Goal: Task Accomplishment & Management: Manage account settings

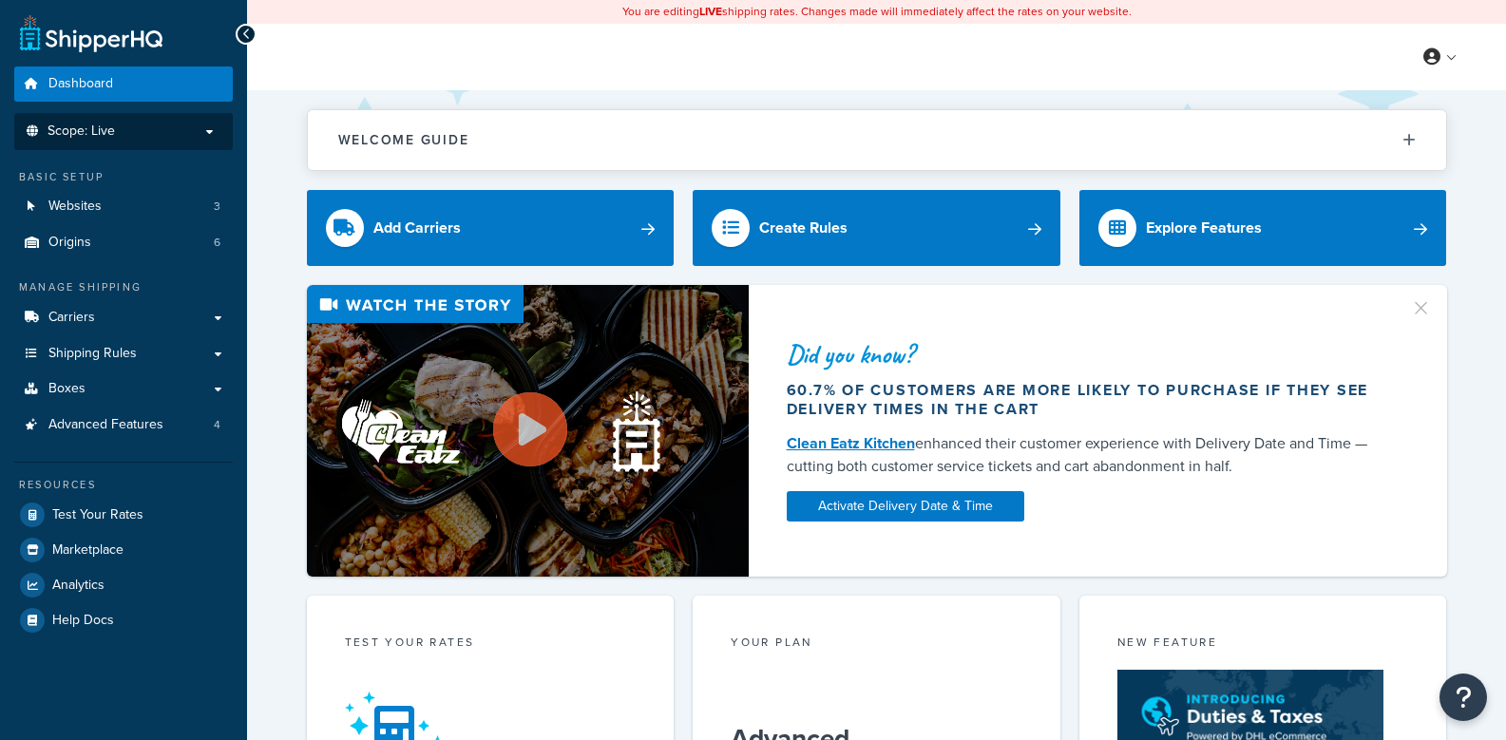
click at [190, 136] on p "Scope: Live" at bounding box center [123, 132] width 201 height 16
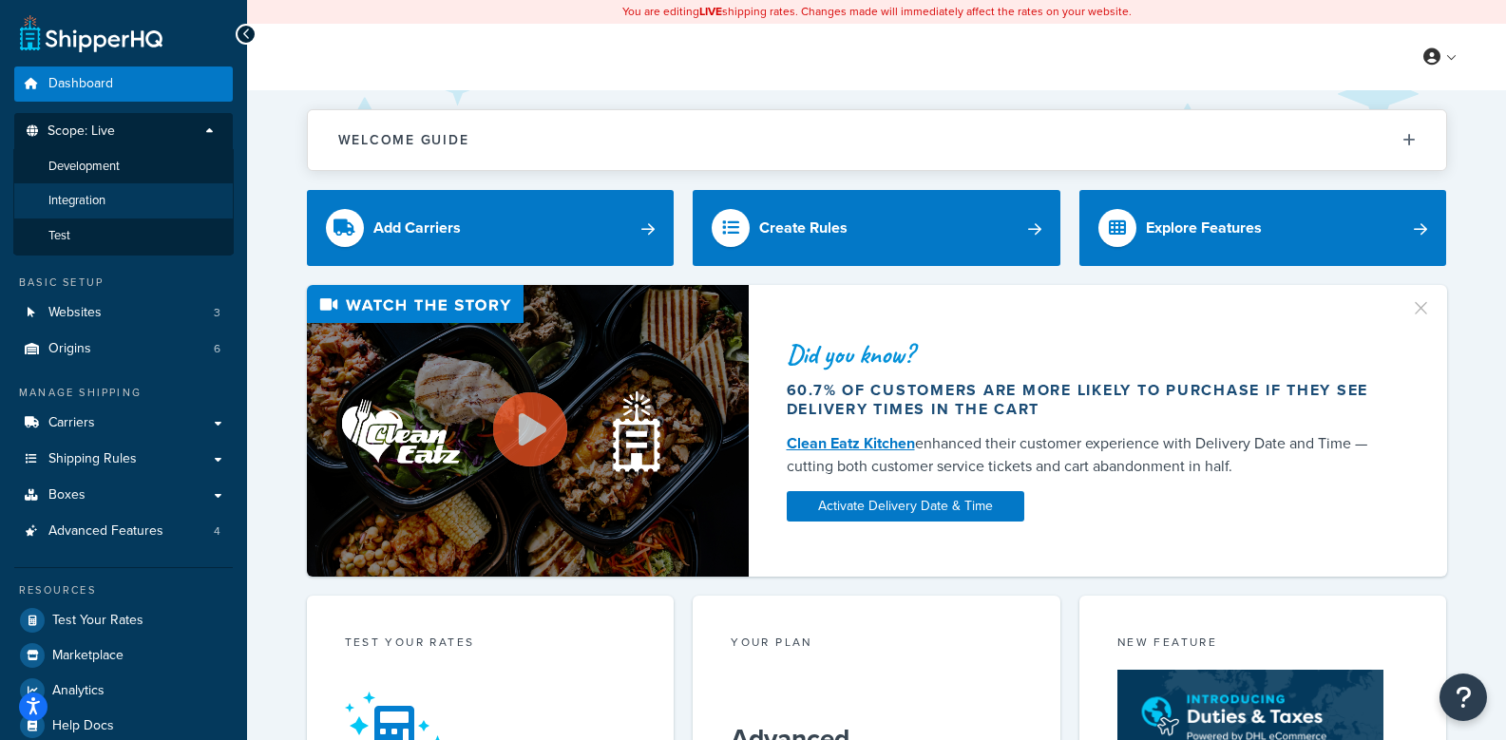
click at [133, 204] on li "Integration" at bounding box center [123, 200] width 220 height 35
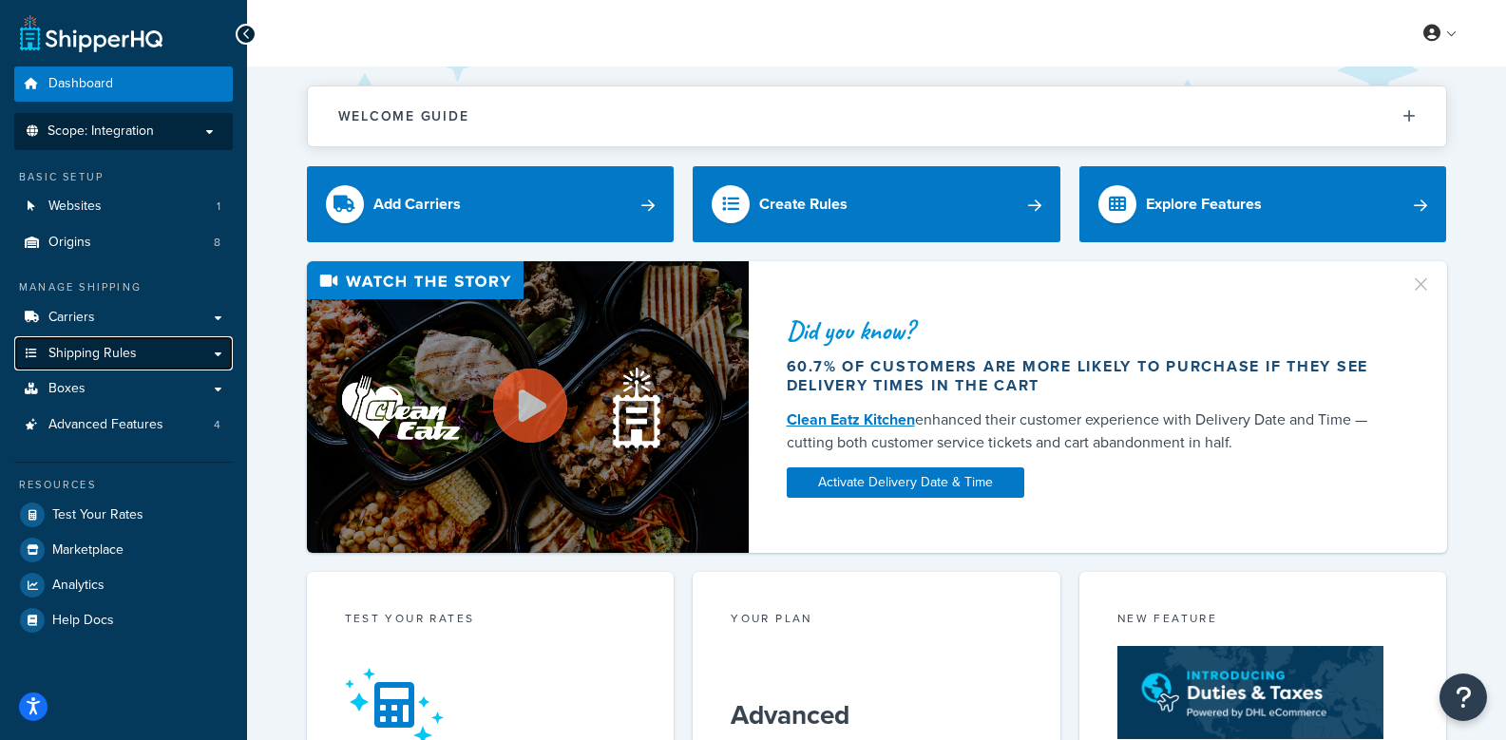
click at [159, 361] on link "Shipping Rules" at bounding box center [123, 353] width 219 height 35
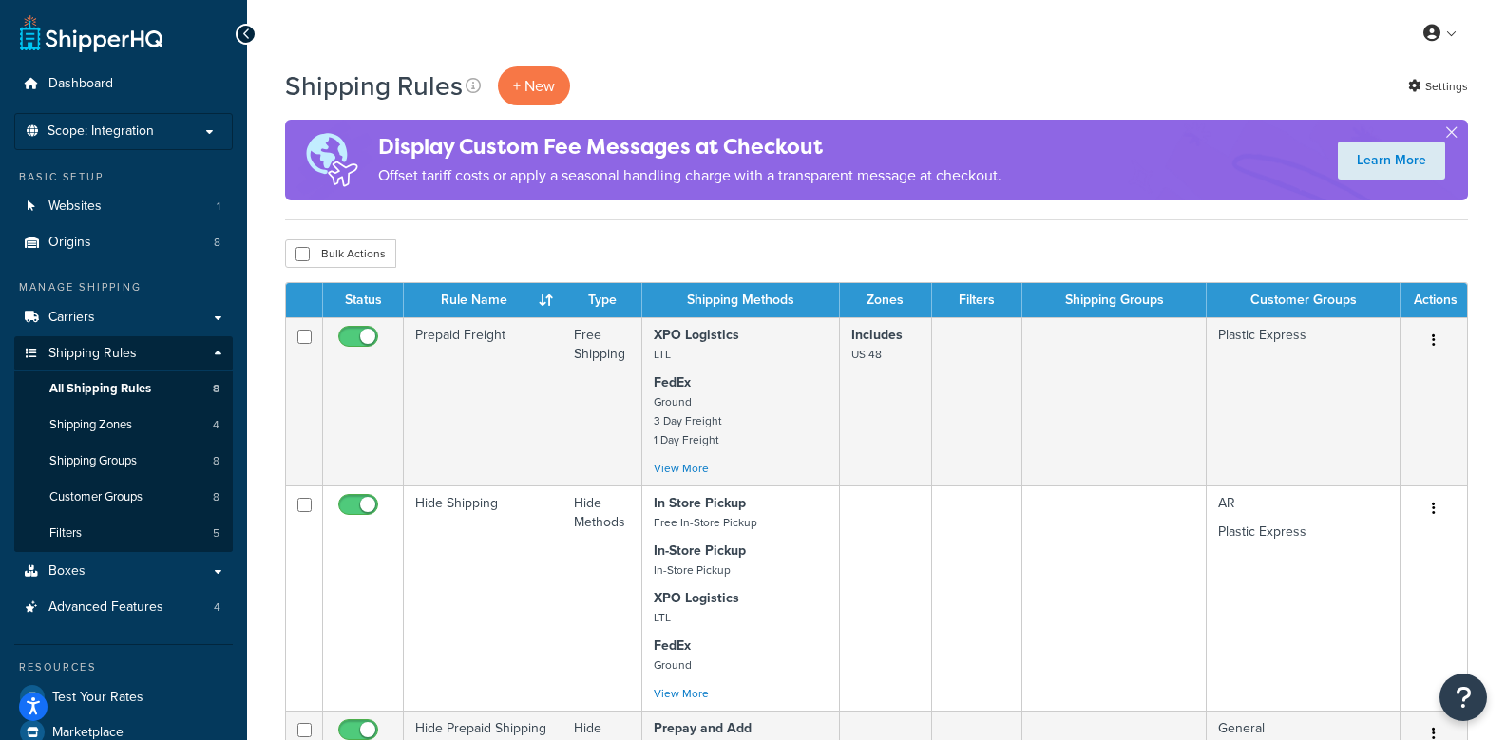
click at [1460, 135] on div "Learn More" at bounding box center [1391, 160] width 153 height 57
click at [1451, 134] on button "button" at bounding box center [1451, 136] width 5 height 5
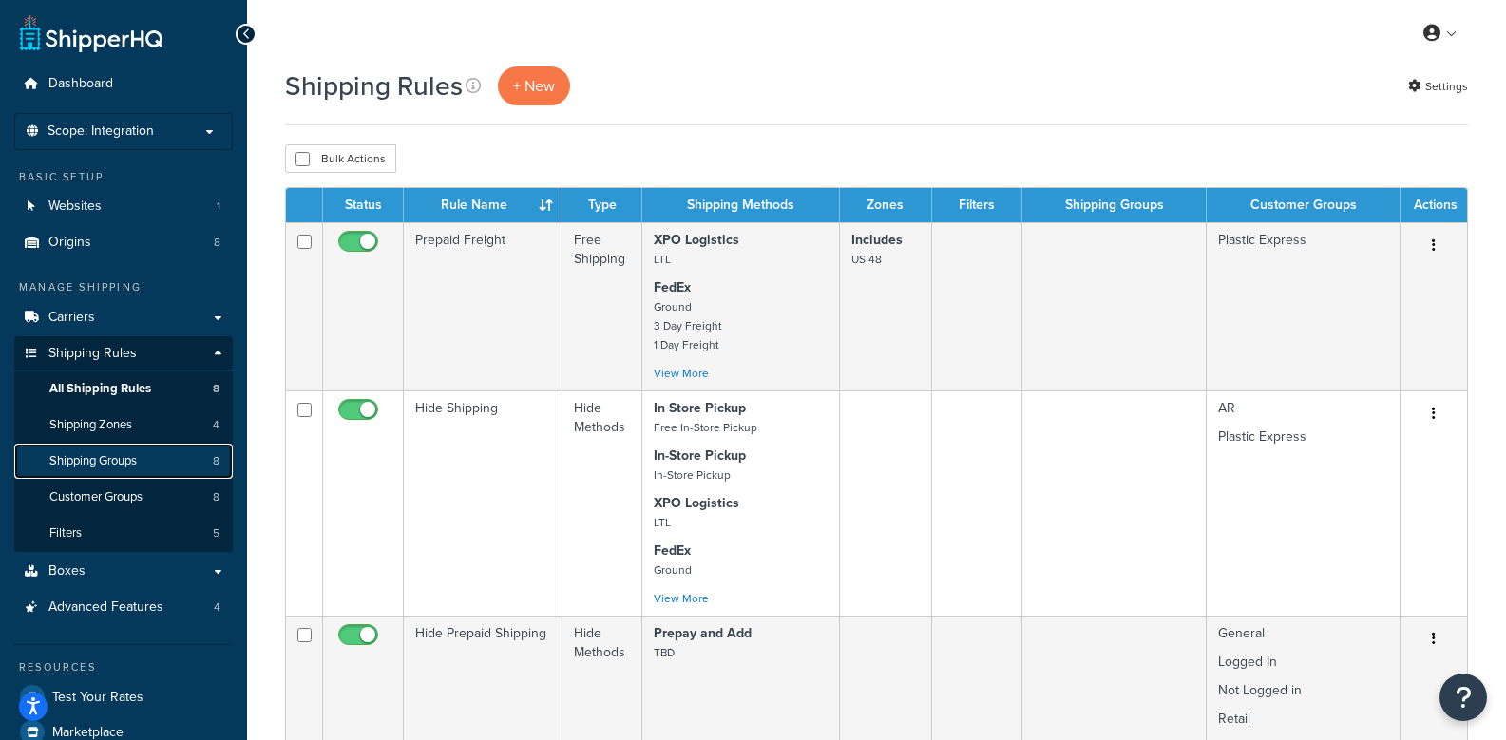
click at [108, 453] on span "Shipping Groups" at bounding box center [92, 461] width 87 height 16
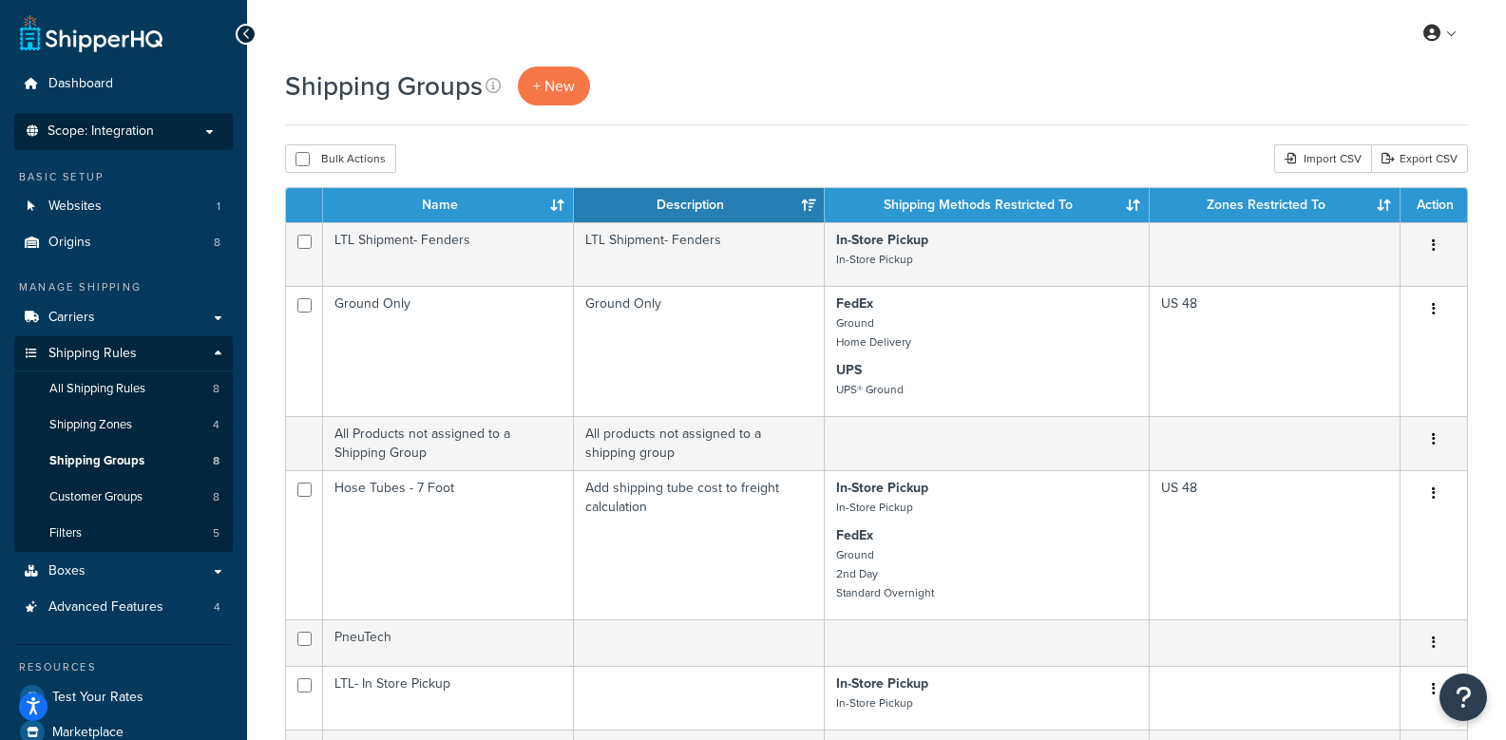
click at [154, 126] on p "Scope: Integration" at bounding box center [123, 132] width 201 height 16
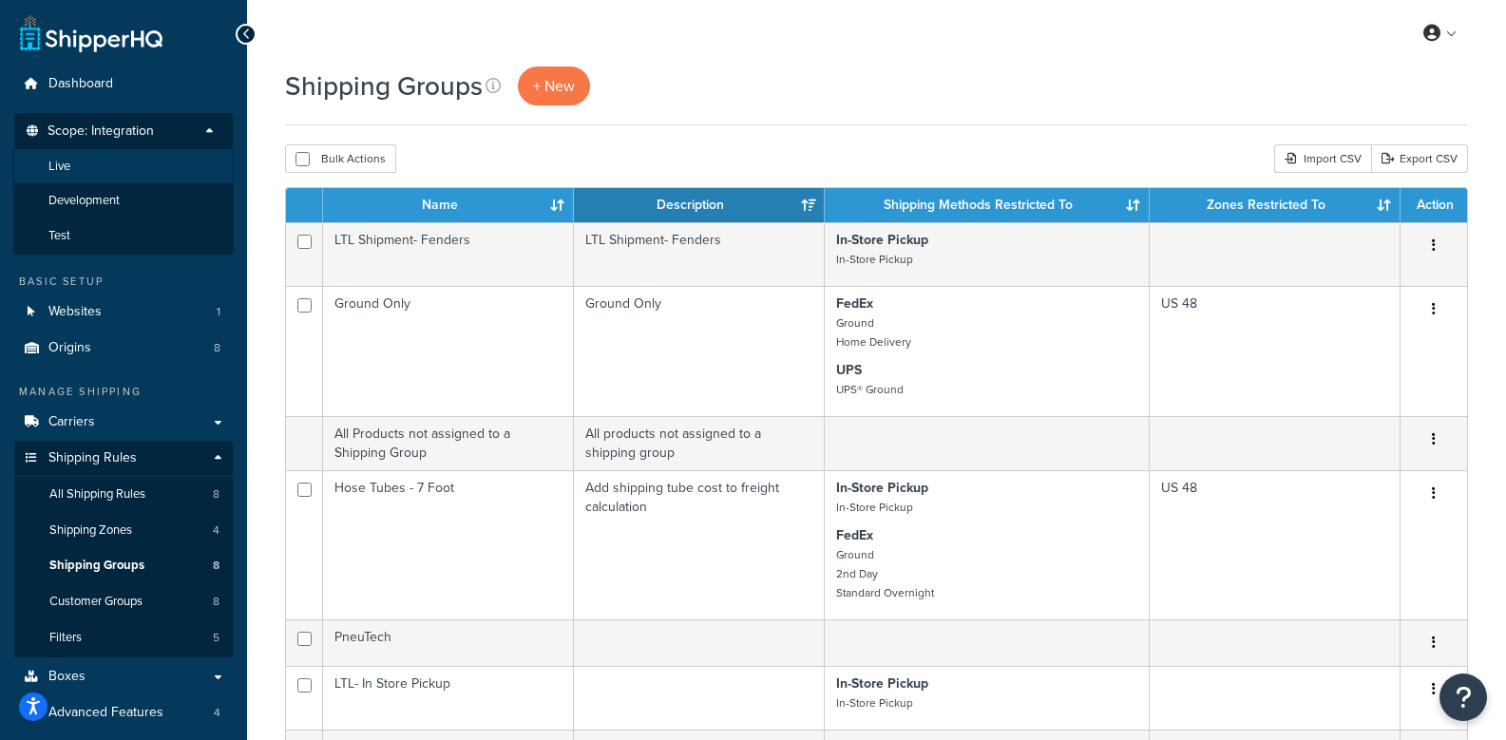
click at [64, 159] on span "Live" at bounding box center [59, 167] width 22 height 16
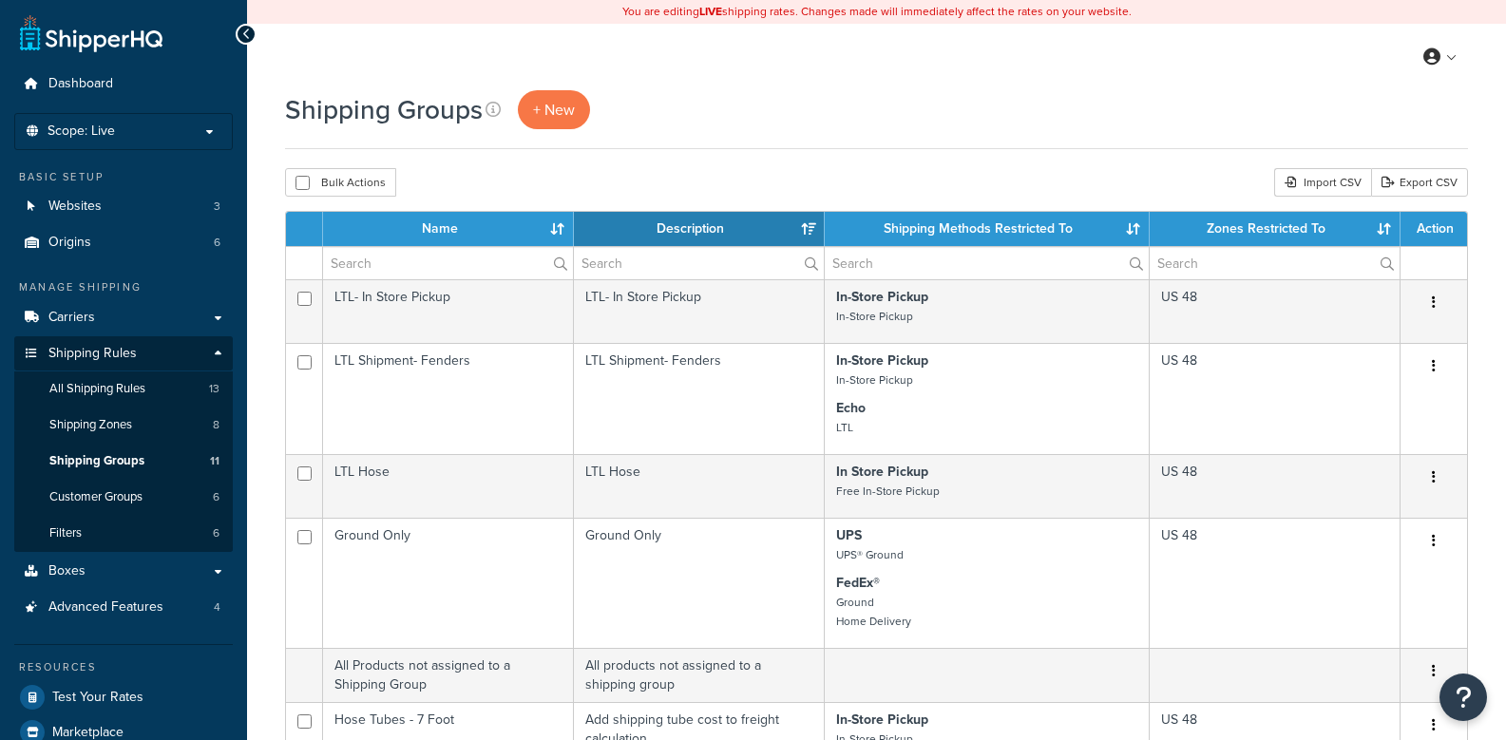
select select "15"
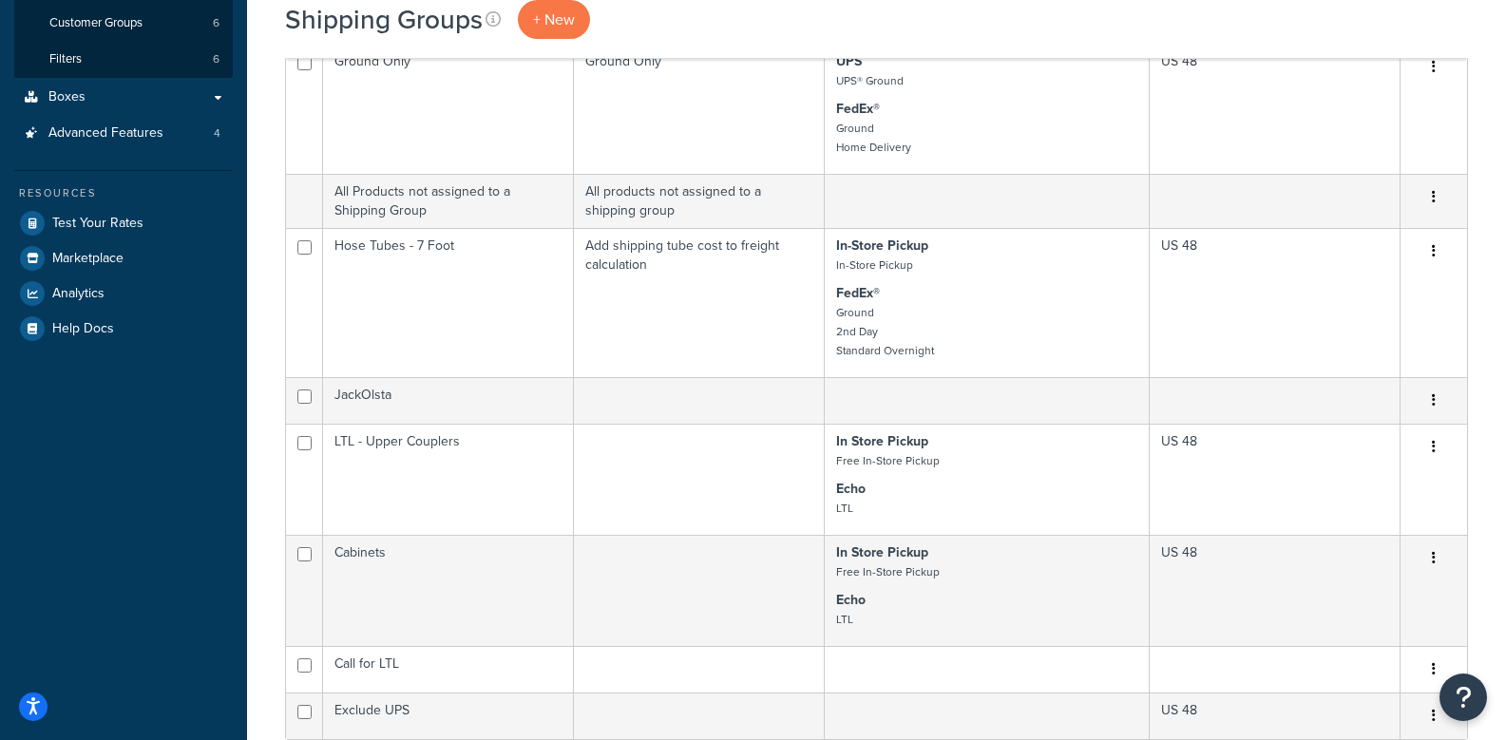
scroll to position [475, 0]
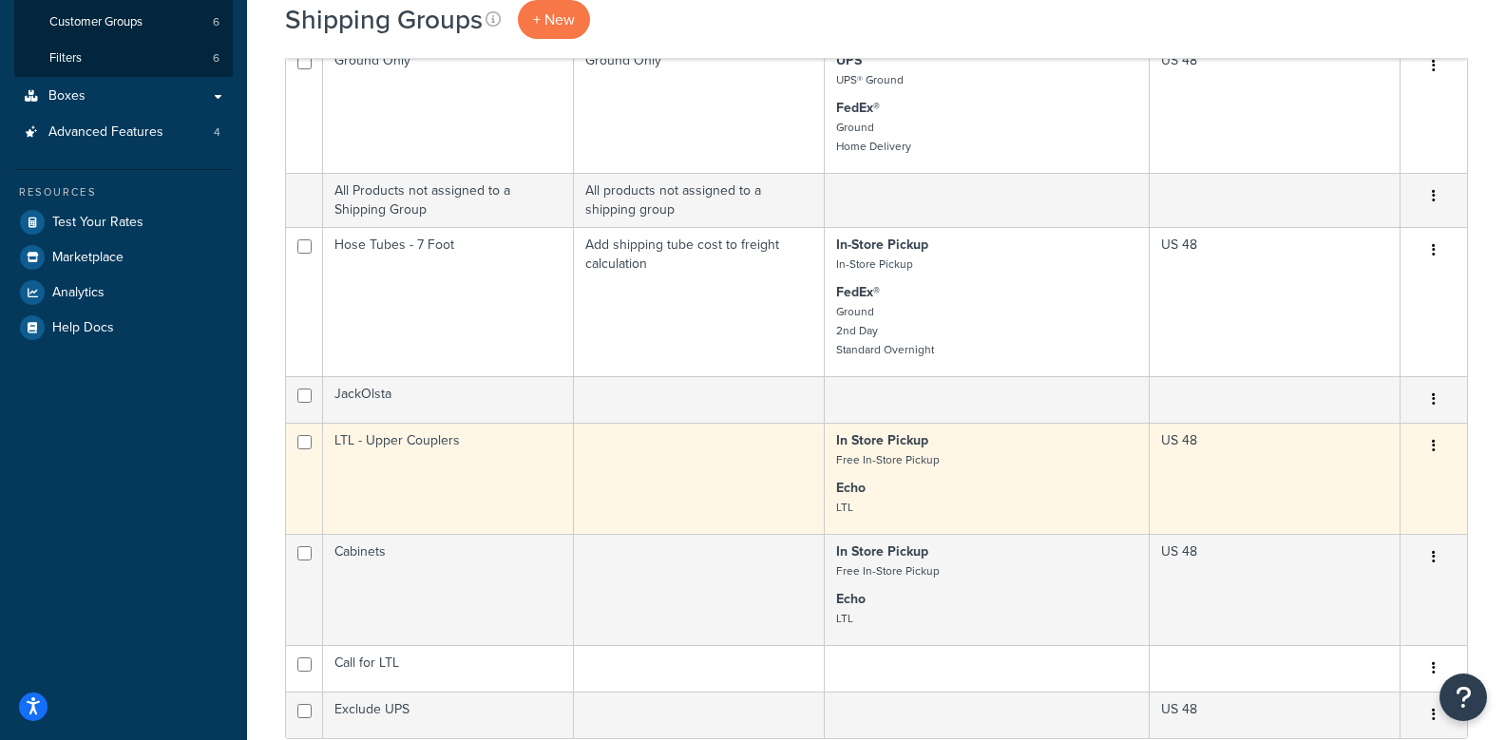
click at [1440, 450] on button "button" at bounding box center [1434, 446] width 27 height 30
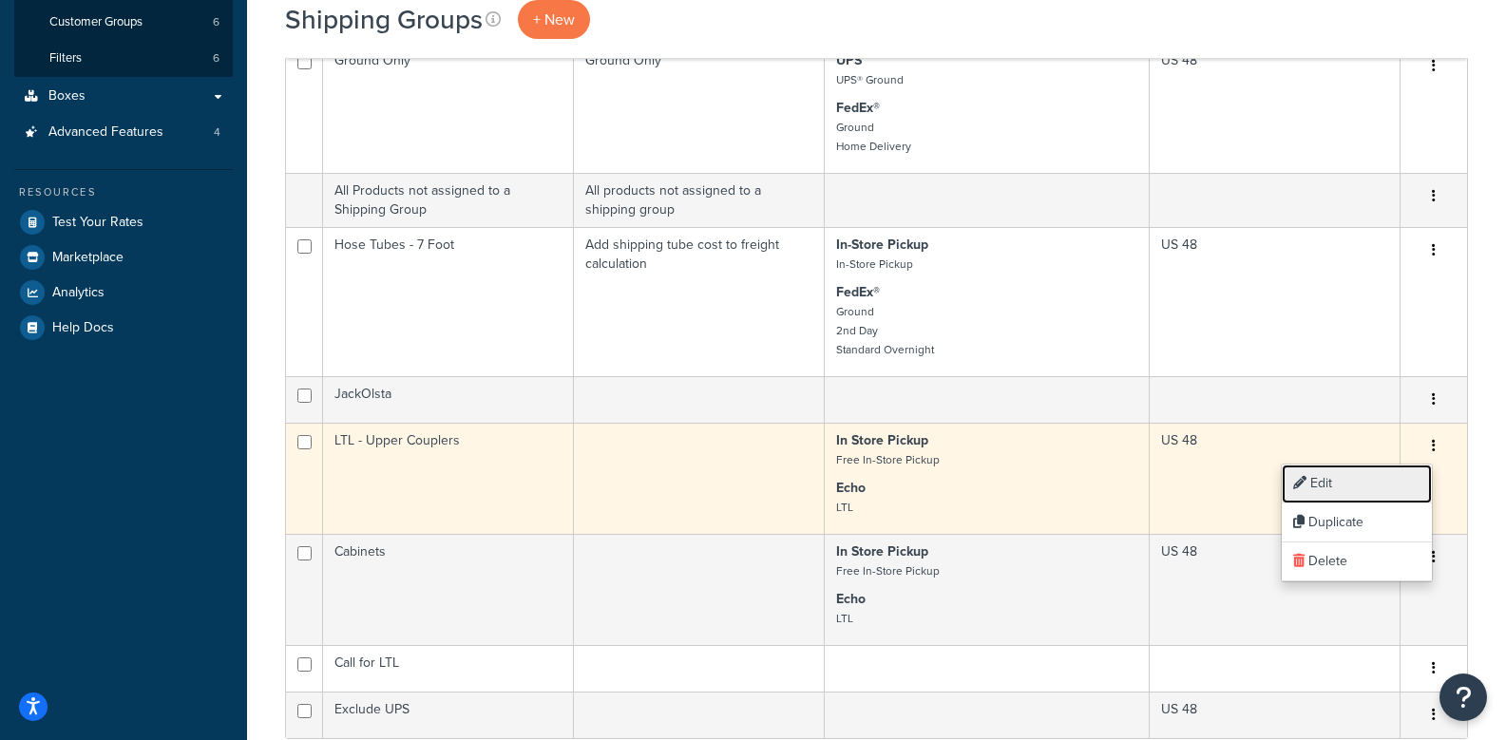
click at [1317, 478] on link "Edit" at bounding box center [1357, 484] width 150 height 39
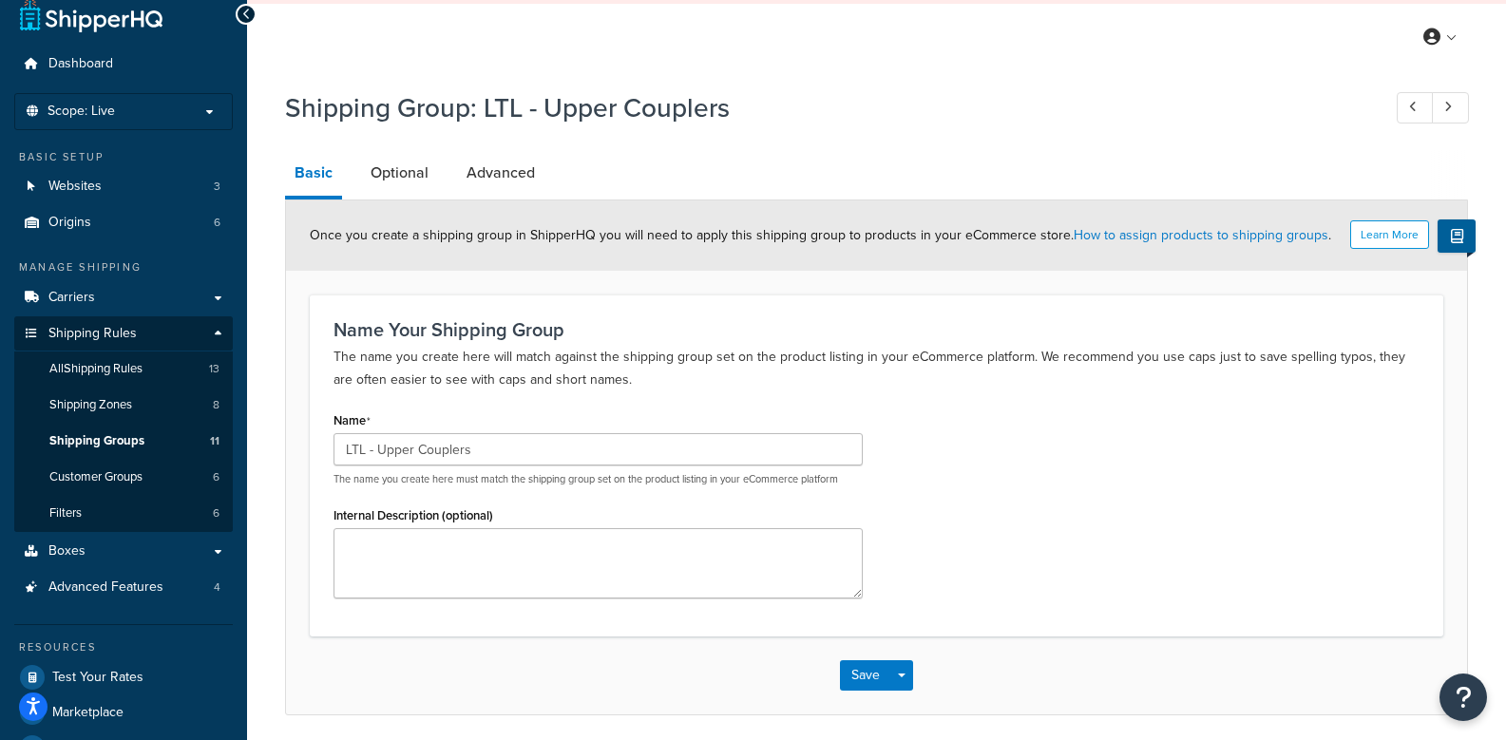
scroll to position [104, 0]
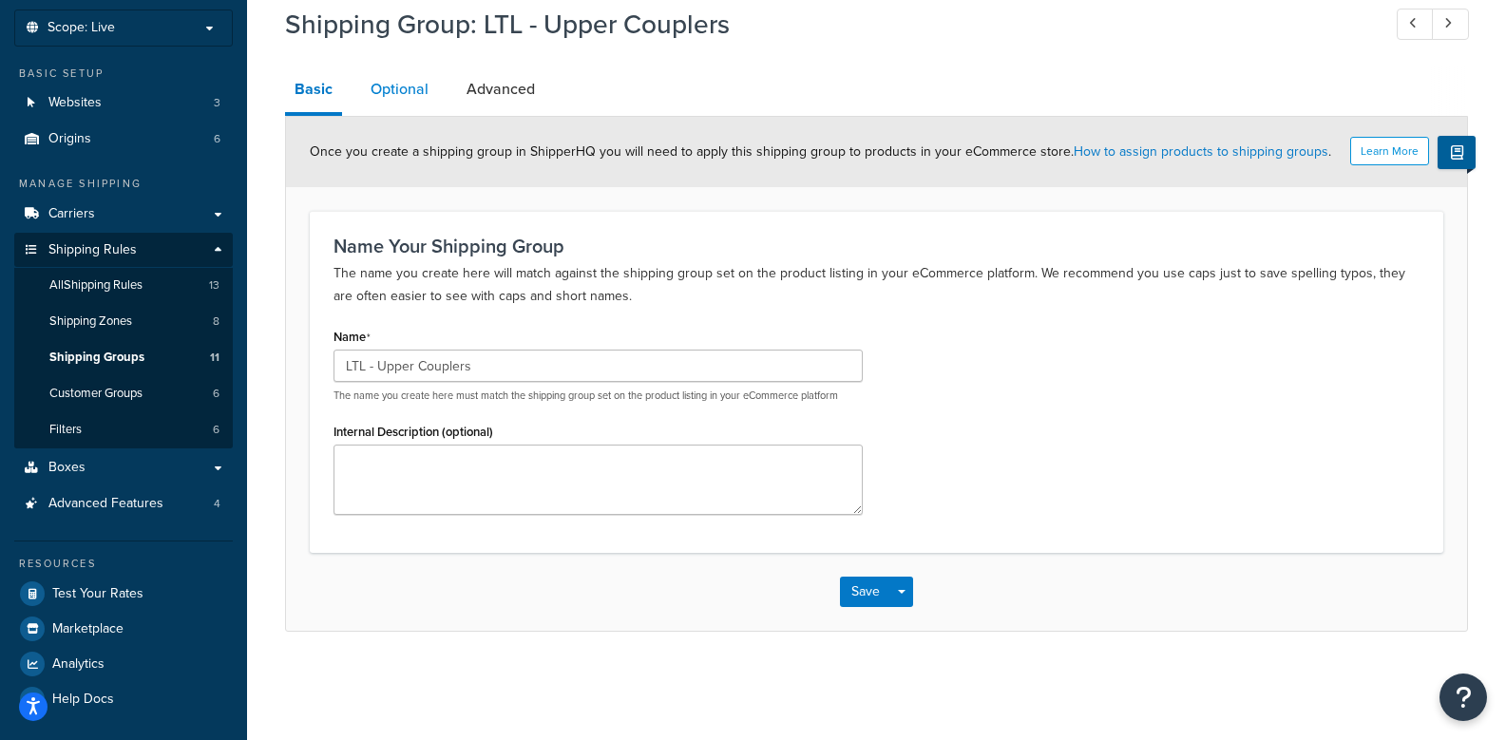
click at [401, 105] on link "Optional" at bounding box center [399, 90] width 77 height 46
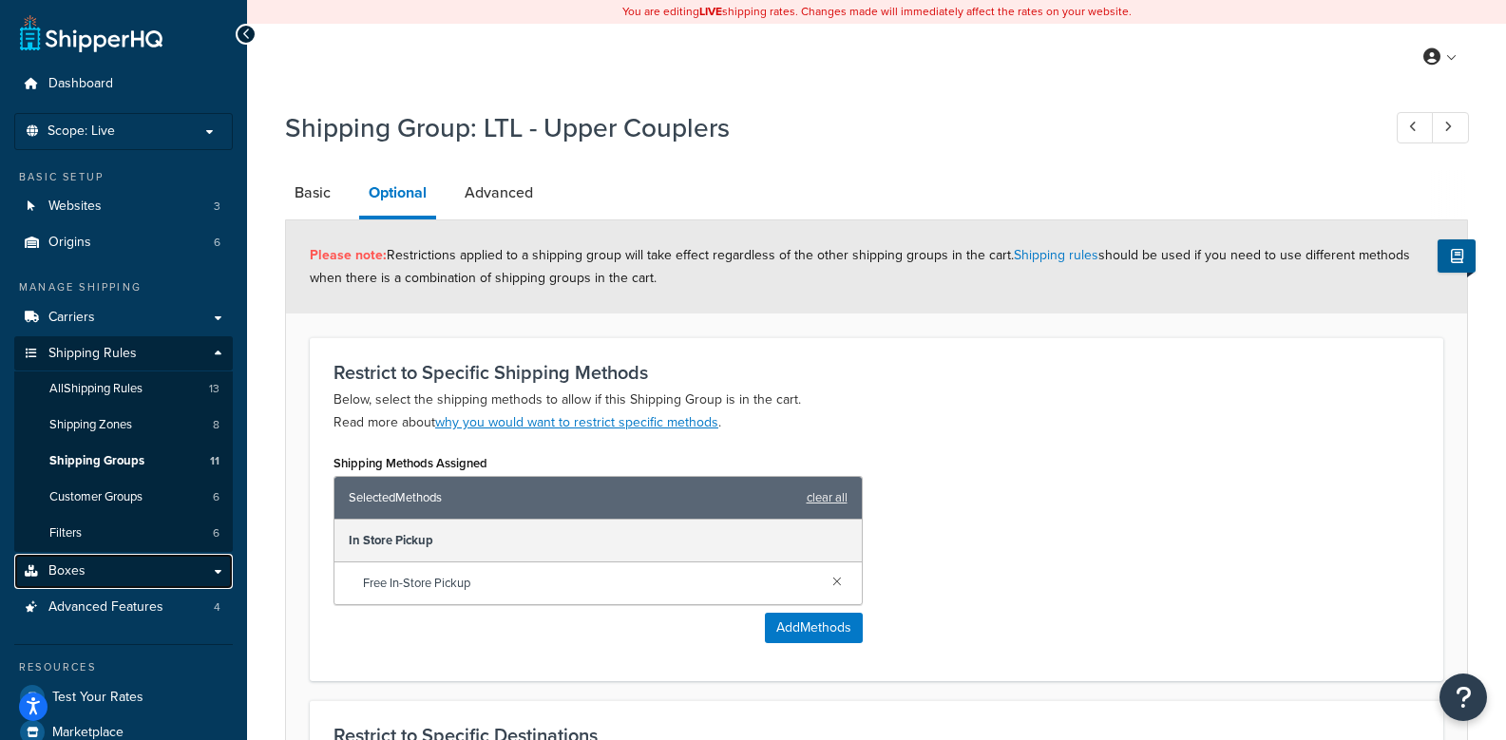
click at [82, 564] on span "Boxes" at bounding box center [66, 572] width 37 height 16
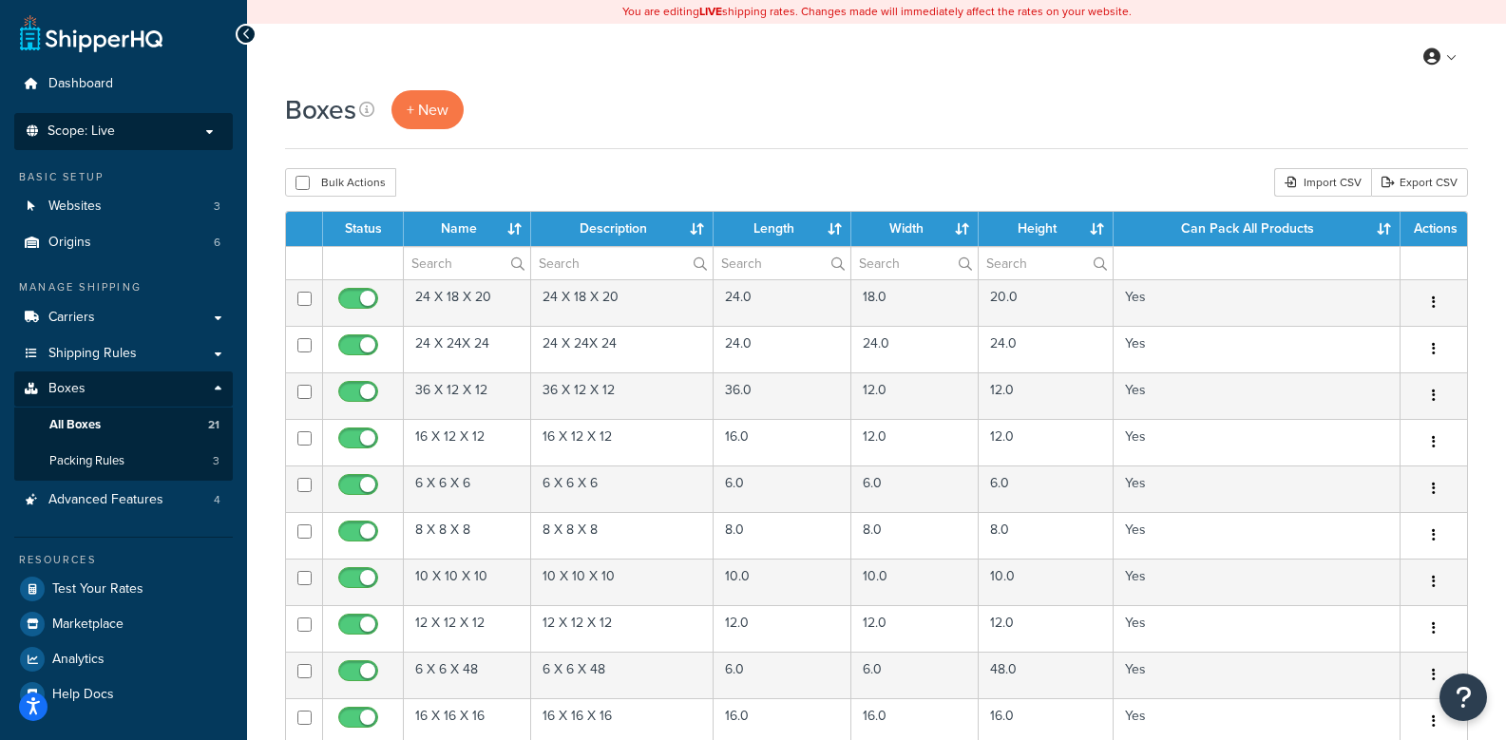
click at [136, 124] on p "Scope: Live" at bounding box center [123, 132] width 201 height 16
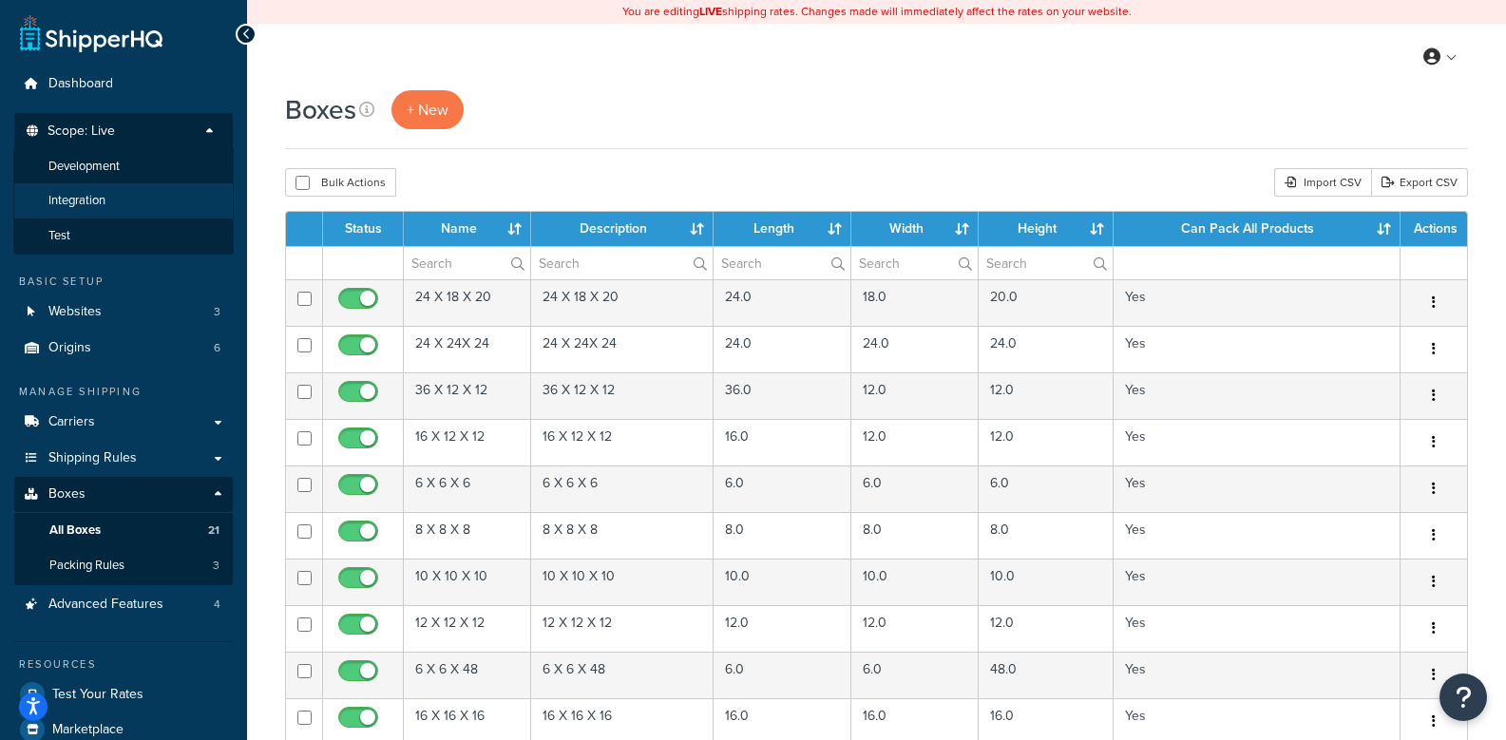
click at [101, 197] on span "Integration" at bounding box center [76, 201] width 57 height 16
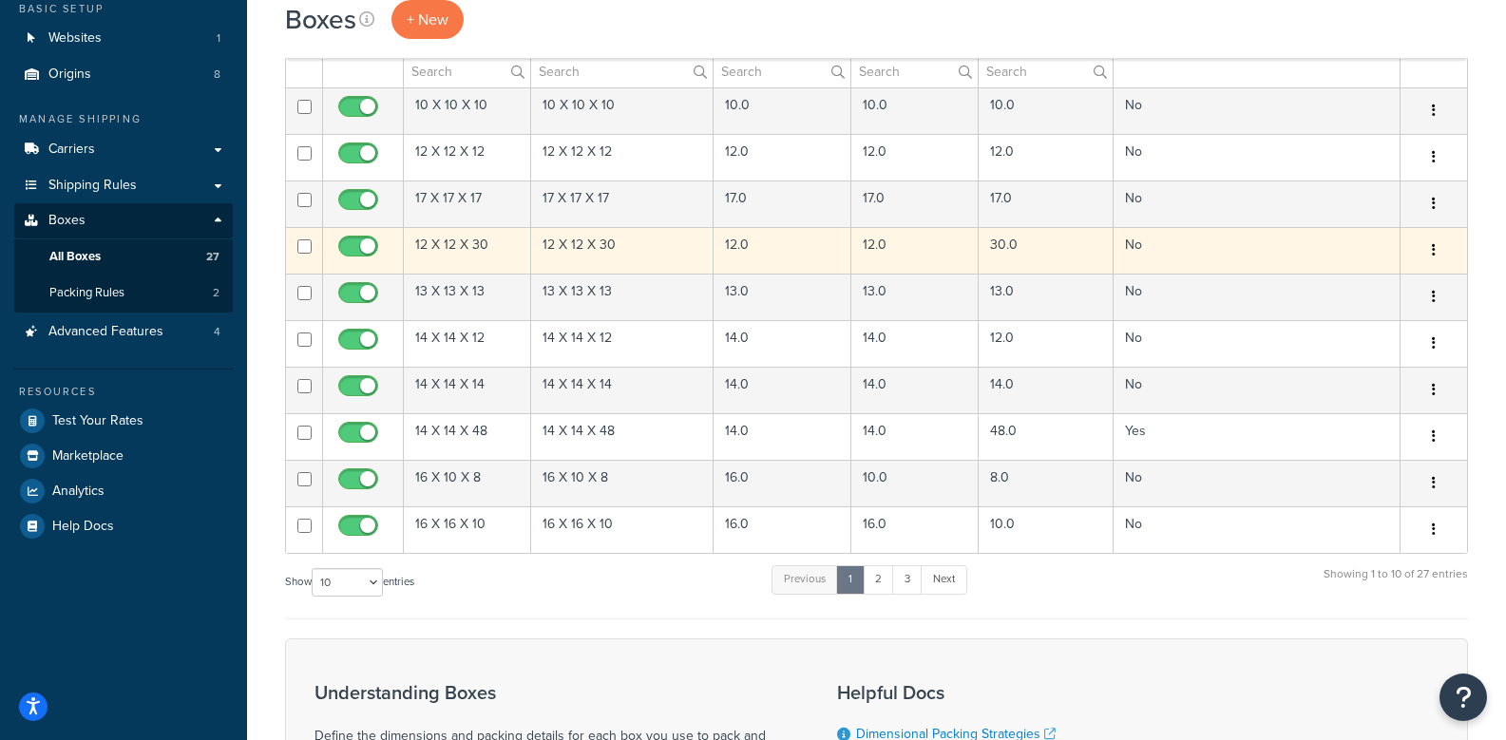
scroll to position [475, 0]
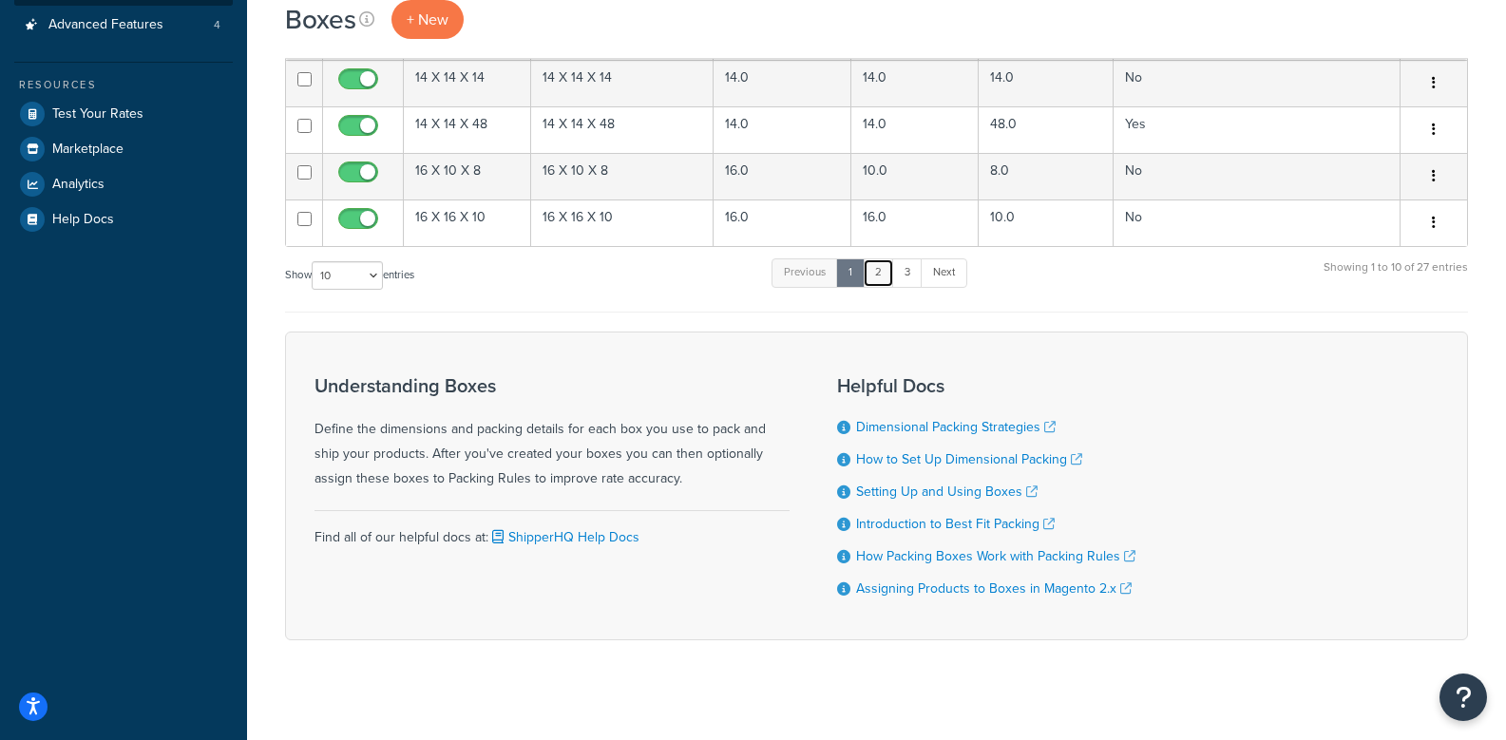
click at [890, 271] on link "2" at bounding box center [878, 272] width 31 height 29
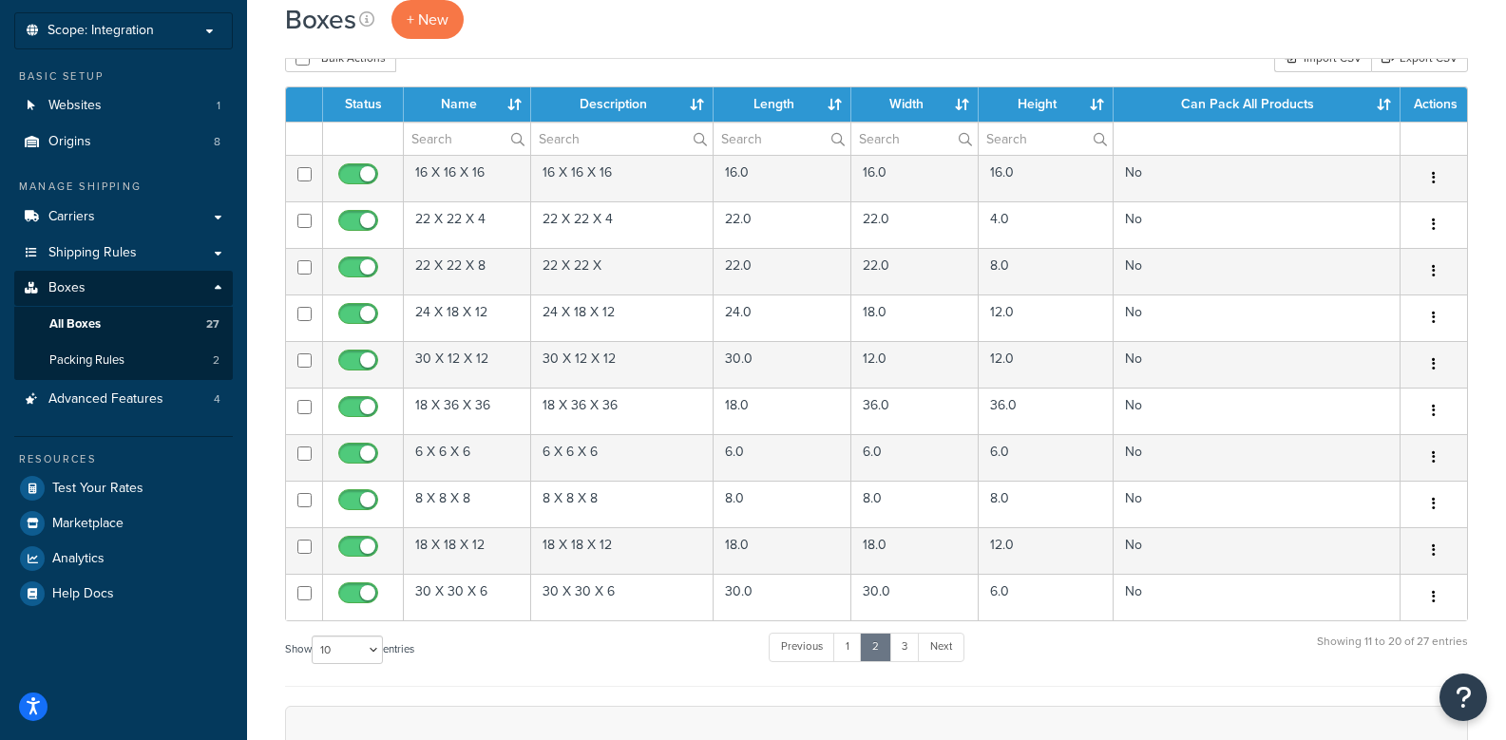
scroll to position [380, 0]
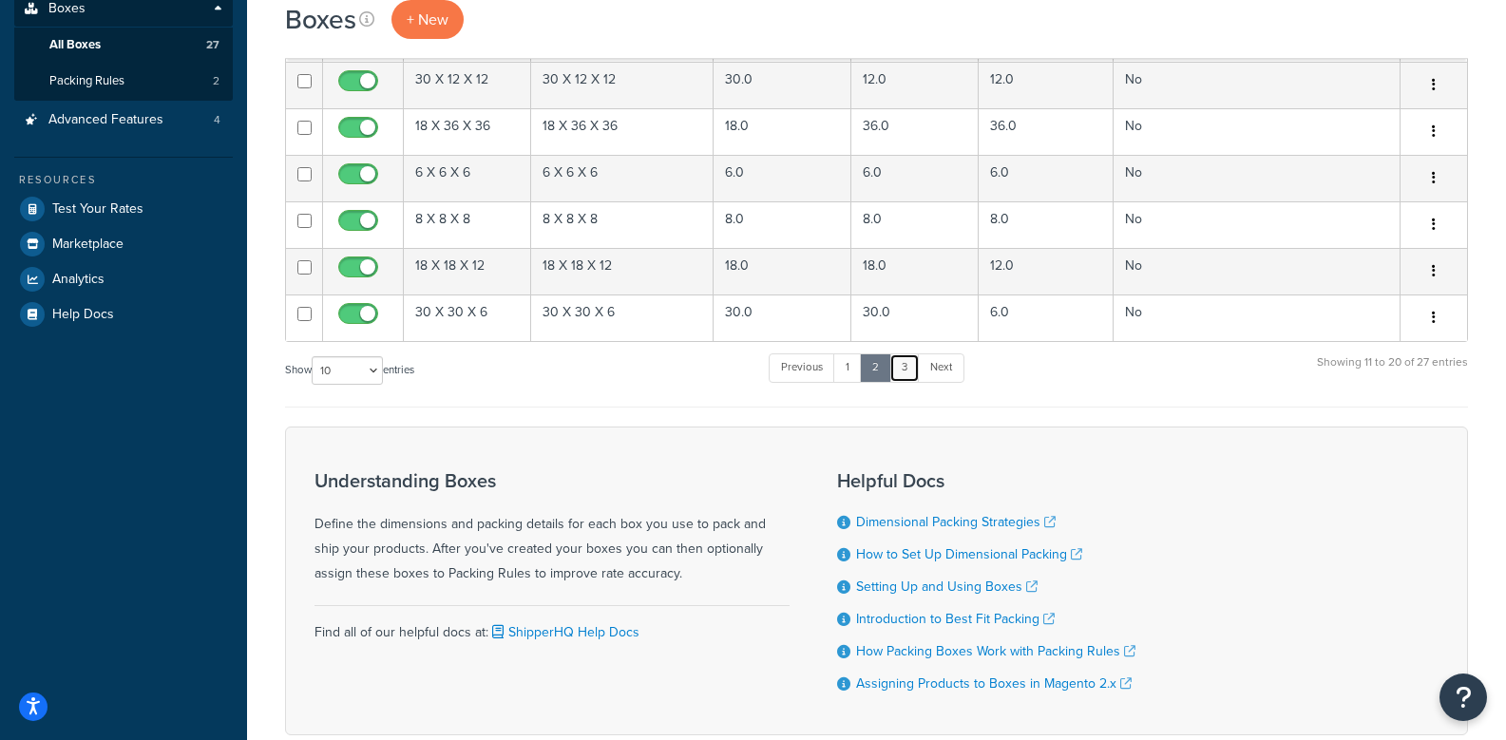
click at [907, 368] on link "3" at bounding box center [905, 368] width 30 height 29
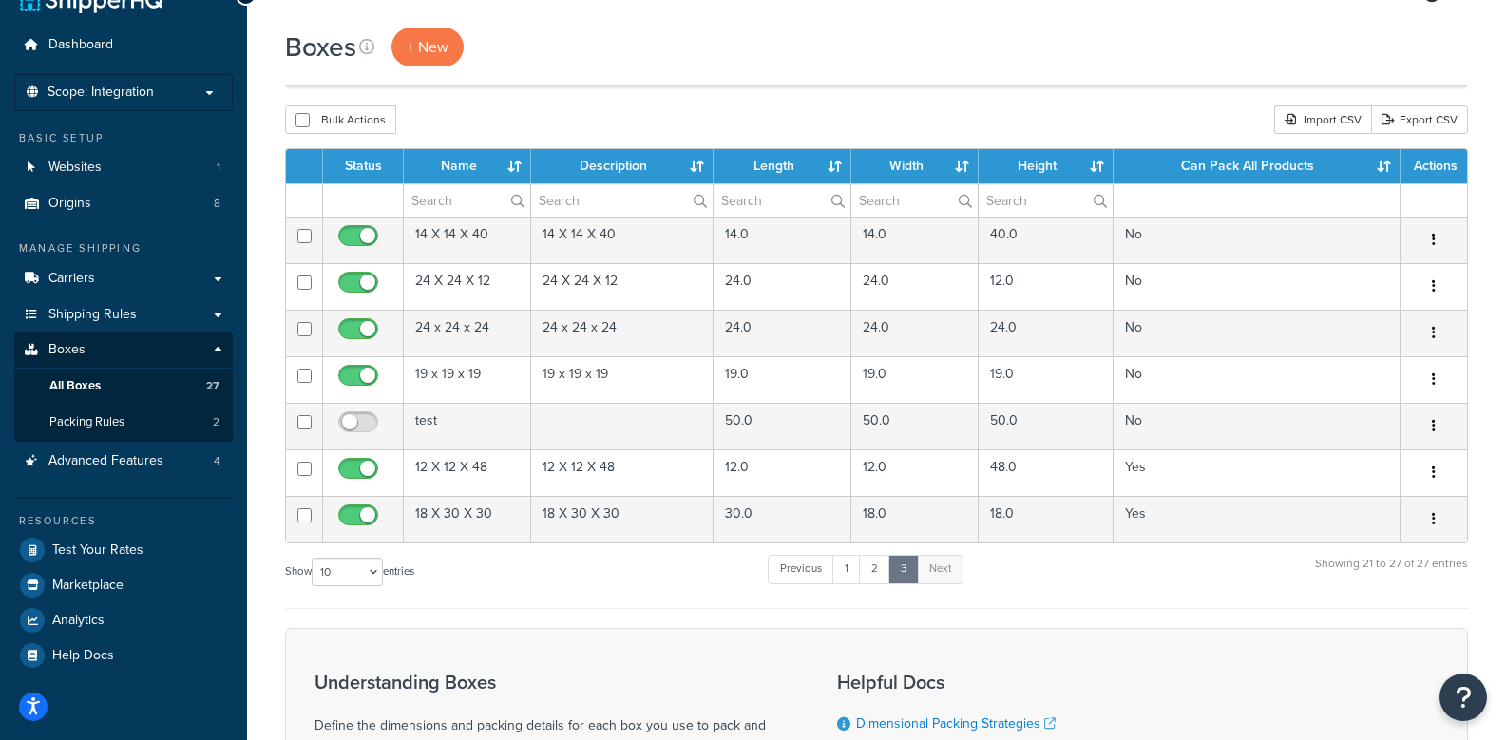
scroll to position [0, 0]
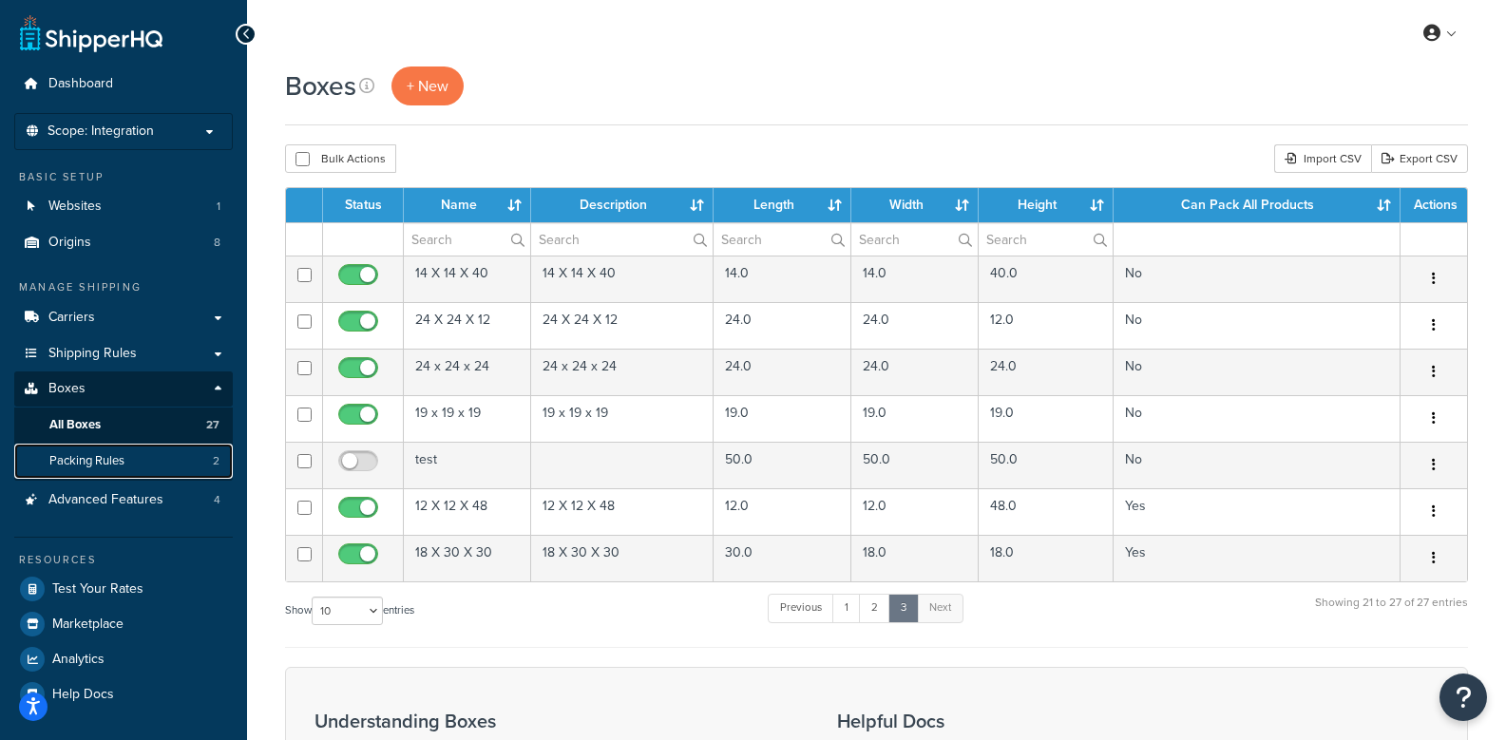
click at [109, 460] on span "Packing Rules" at bounding box center [86, 461] width 75 height 16
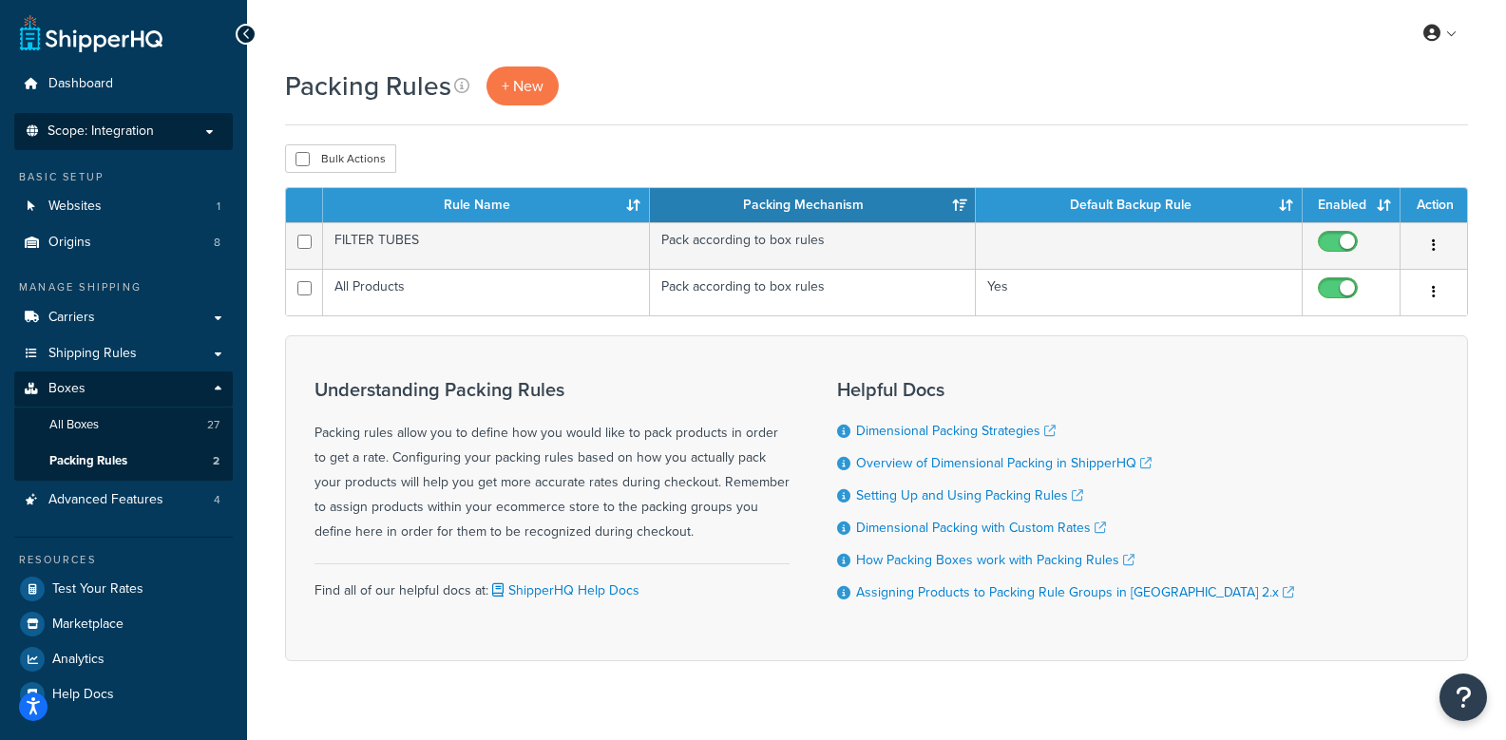
click at [137, 130] on span "Scope: Integration" at bounding box center [101, 132] width 106 height 16
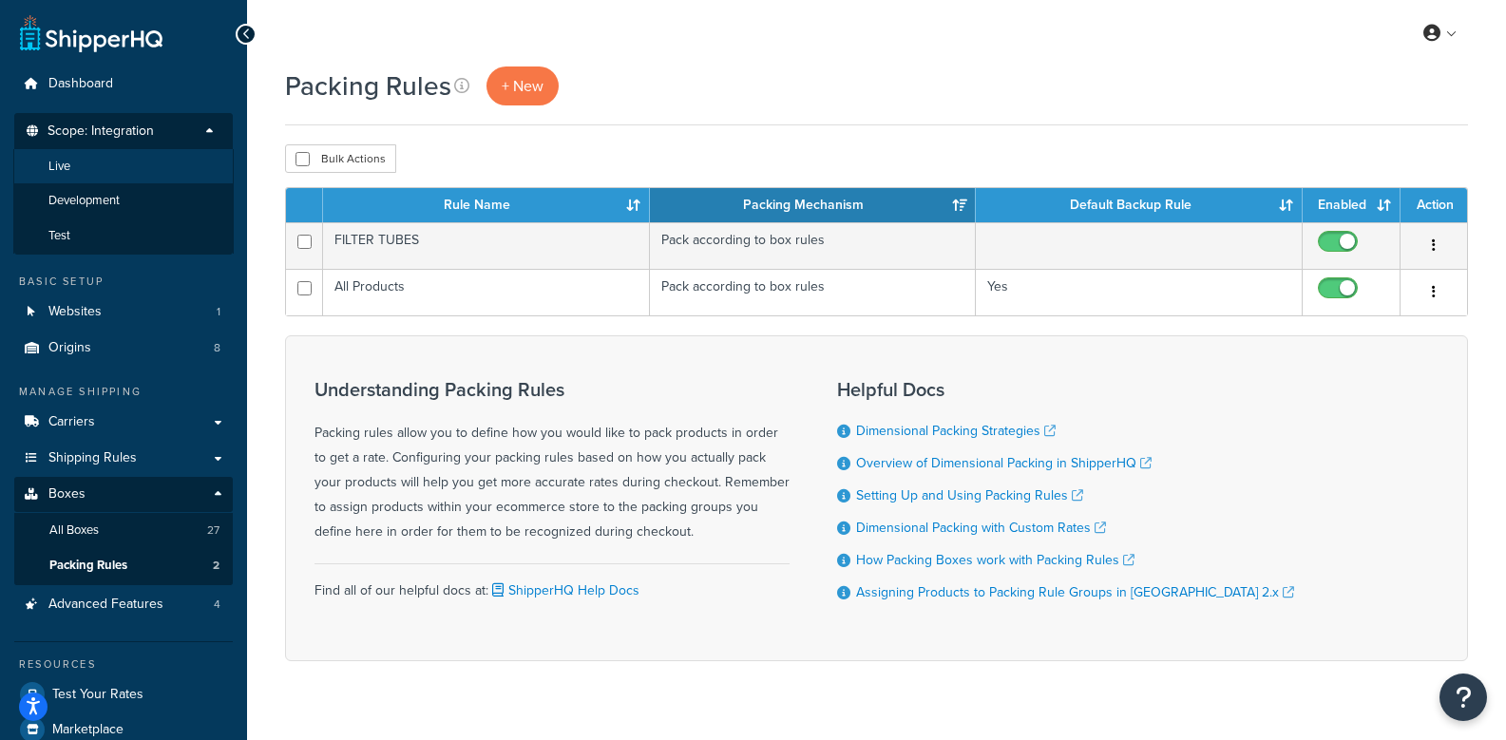
click at [77, 162] on li "Live" at bounding box center [123, 166] width 220 height 35
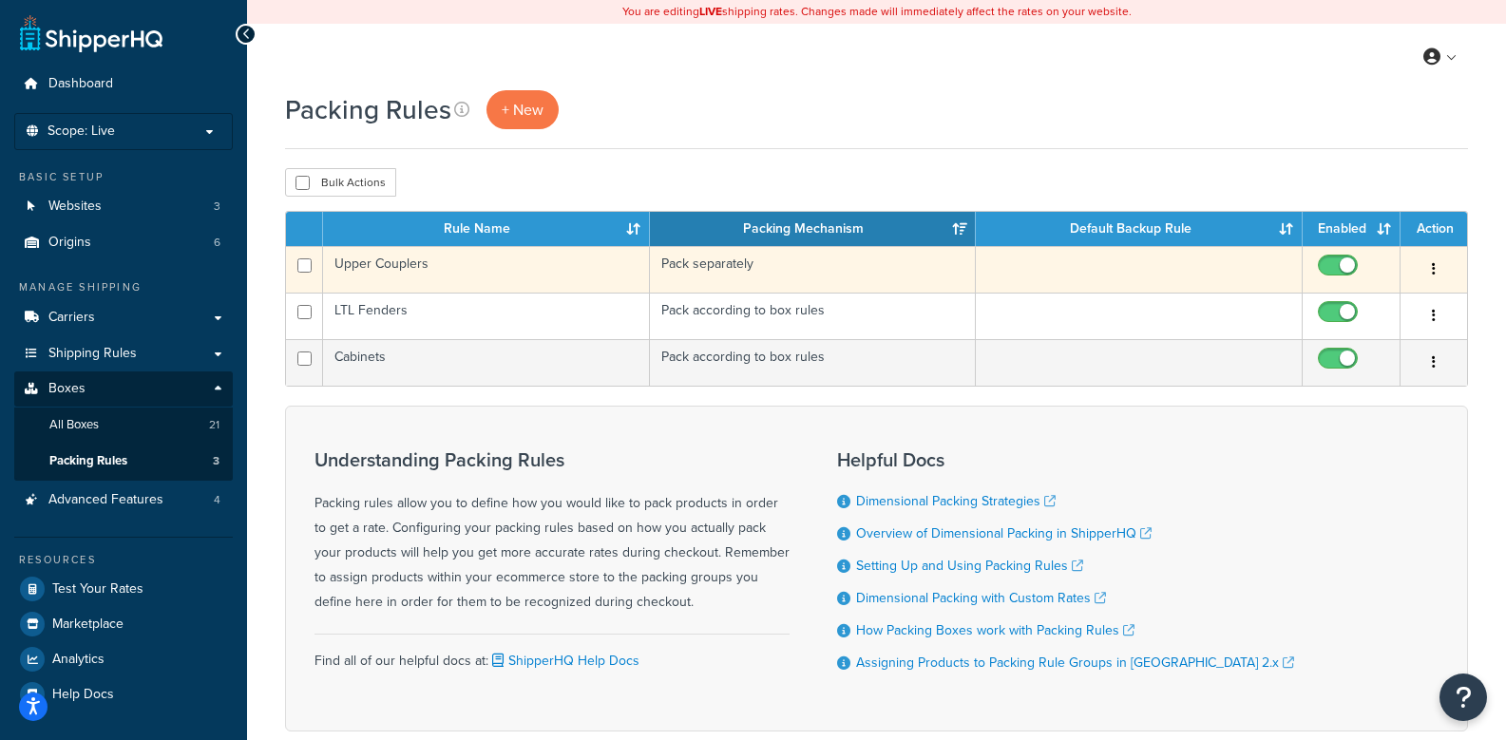
click at [1444, 273] on button "button" at bounding box center [1434, 270] width 27 height 30
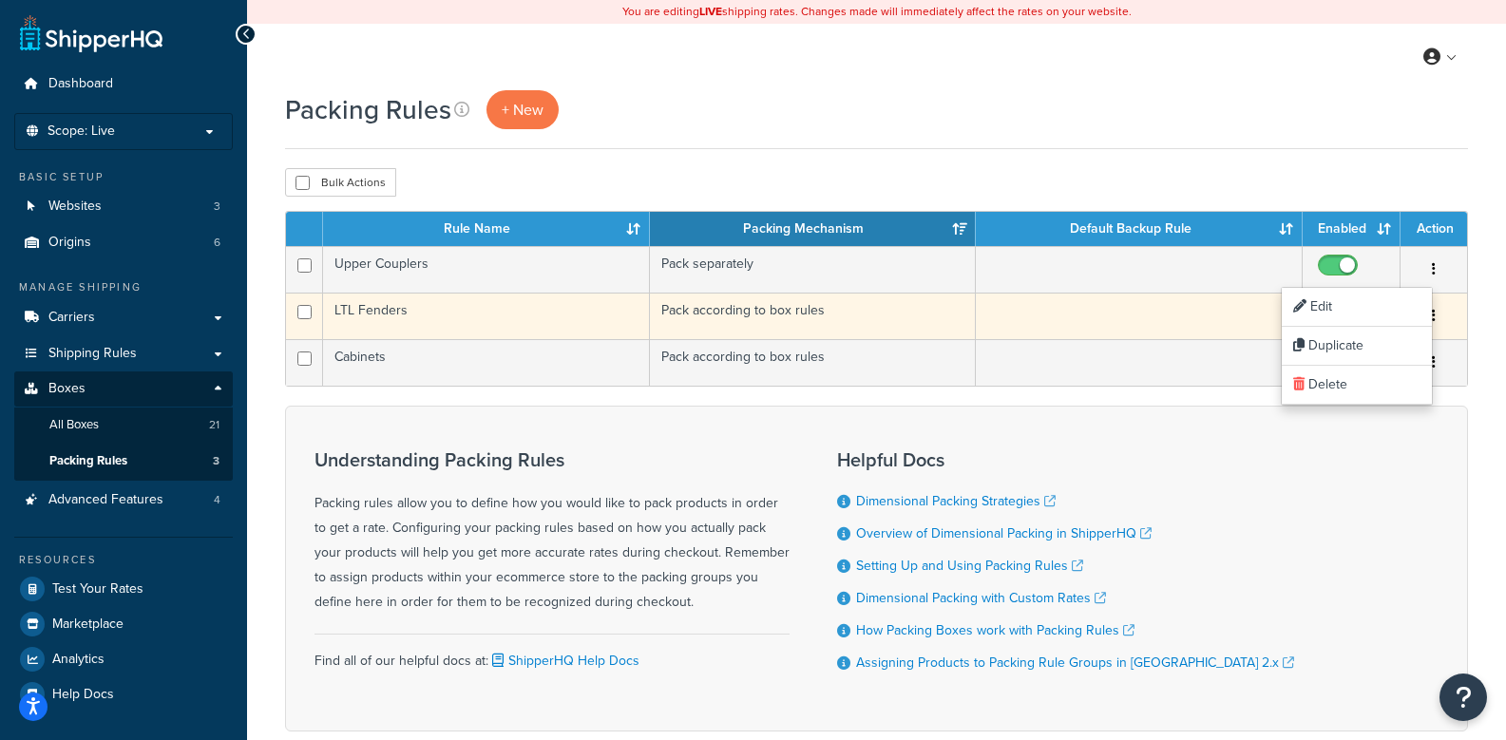
click at [1354, 313] on input "checkbox" at bounding box center [1340, 317] width 52 height 24
checkbox input "false"
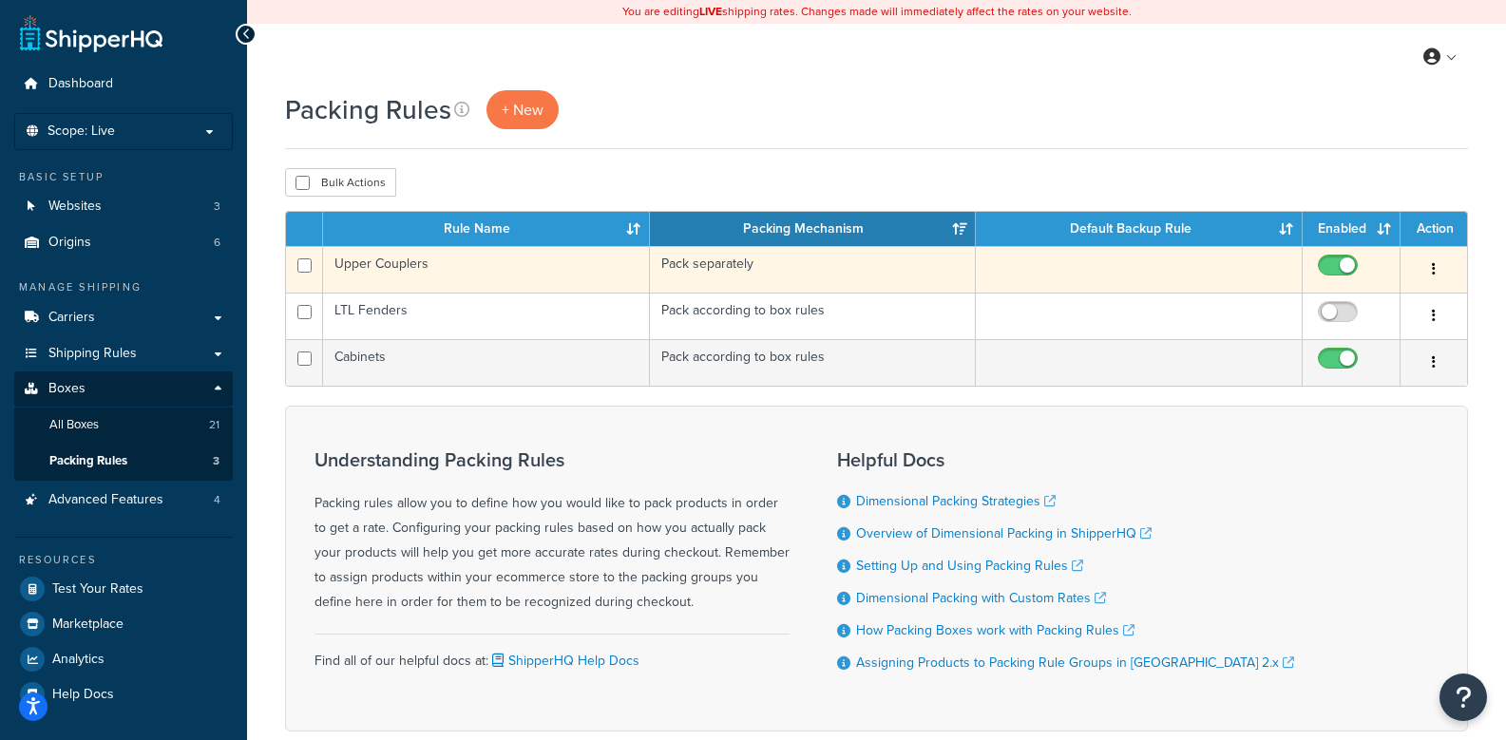
click at [1438, 265] on button "button" at bounding box center [1434, 270] width 27 height 30
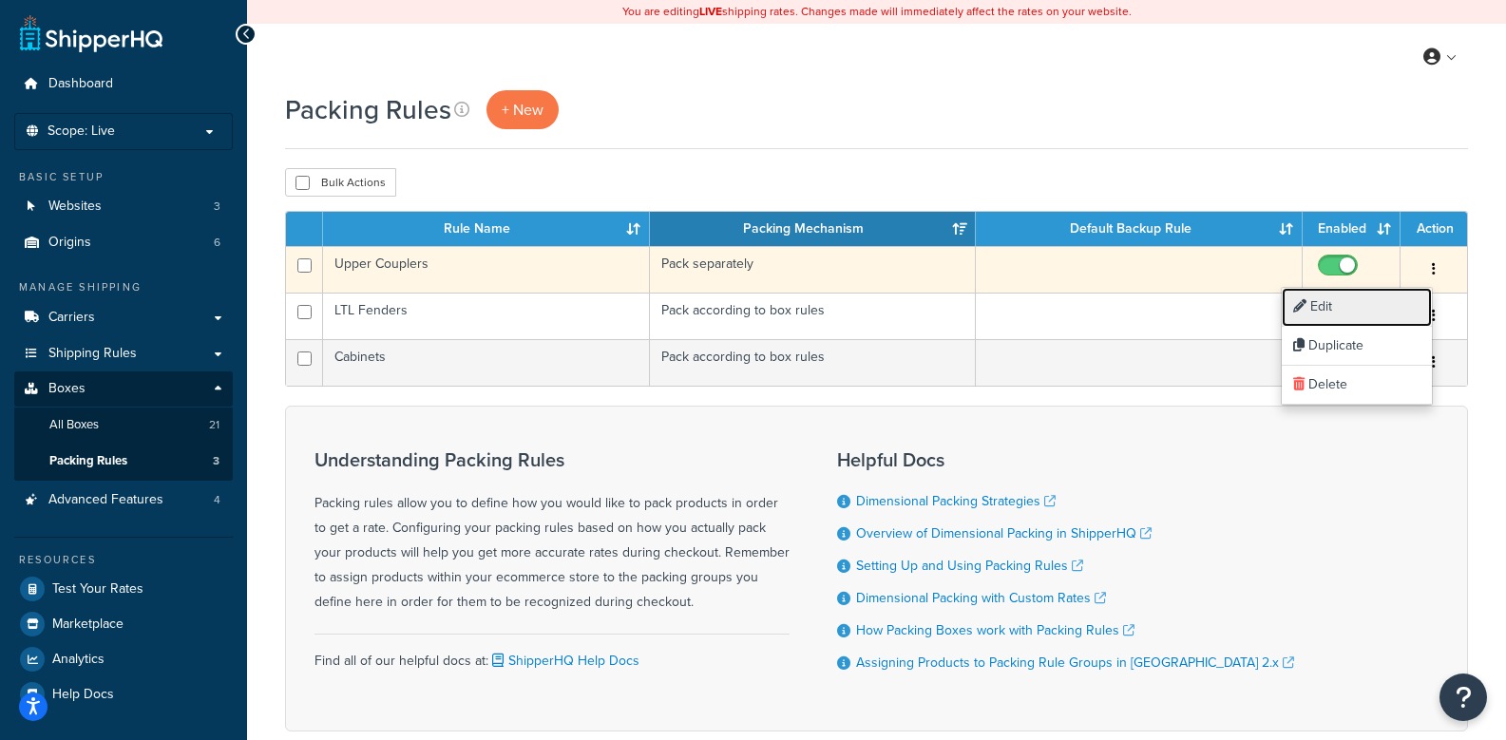
click at [1320, 297] on link "Edit" at bounding box center [1357, 307] width 150 height 39
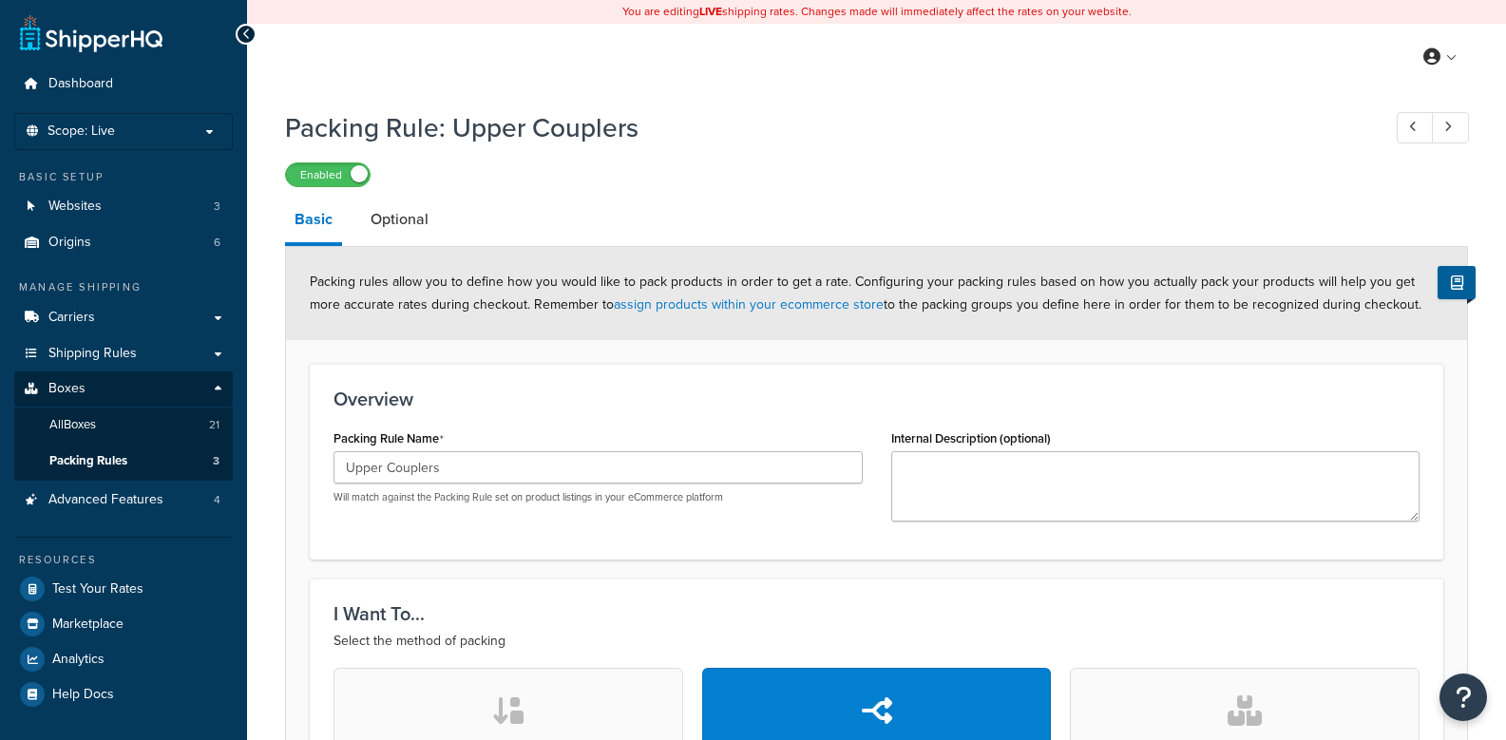
select select "284800"
click at [417, 206] on link "Optional" at bounding box center [399, 220] width 77 height 46
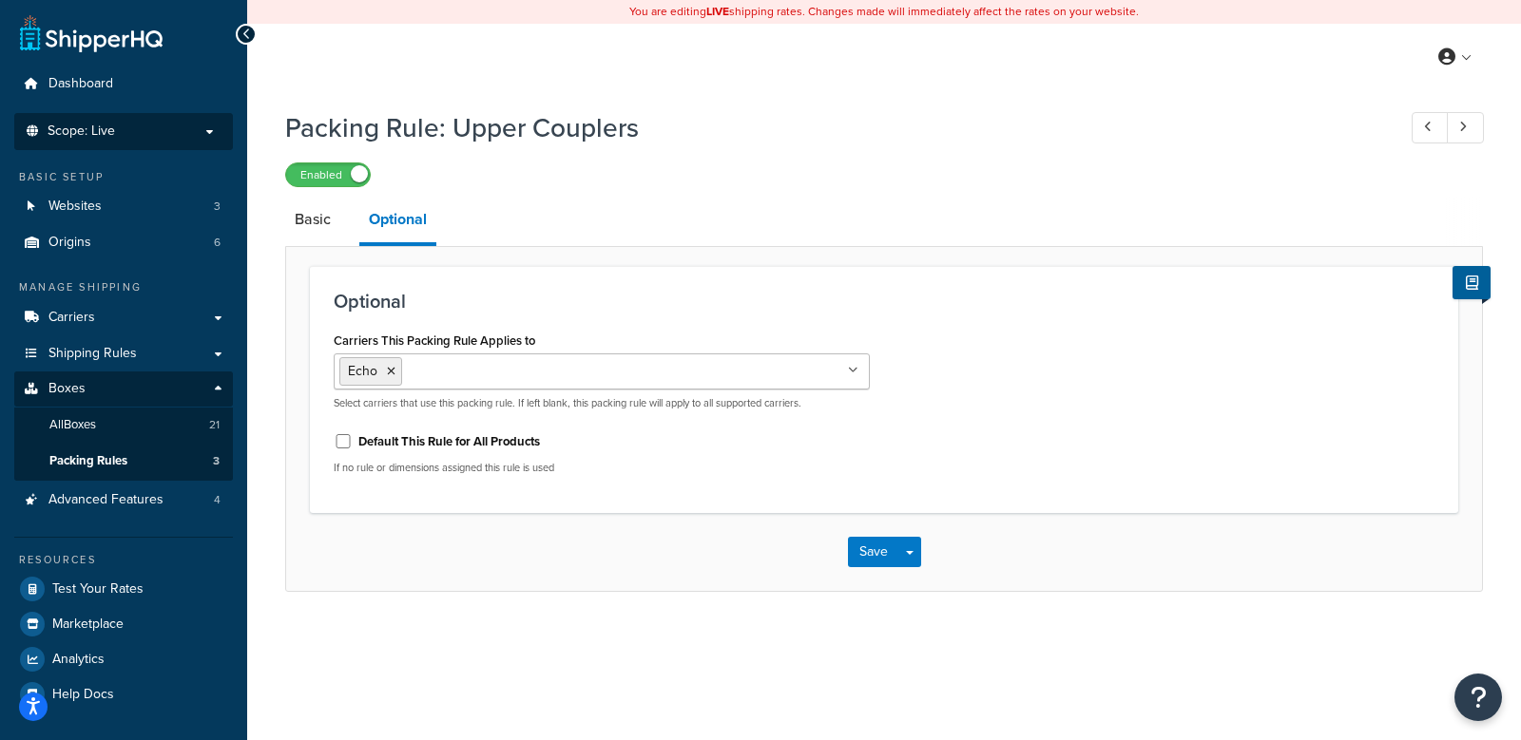
click at [108, 119] on li "Scope: Live" at bounding box center [123, 131] width 219 height 37
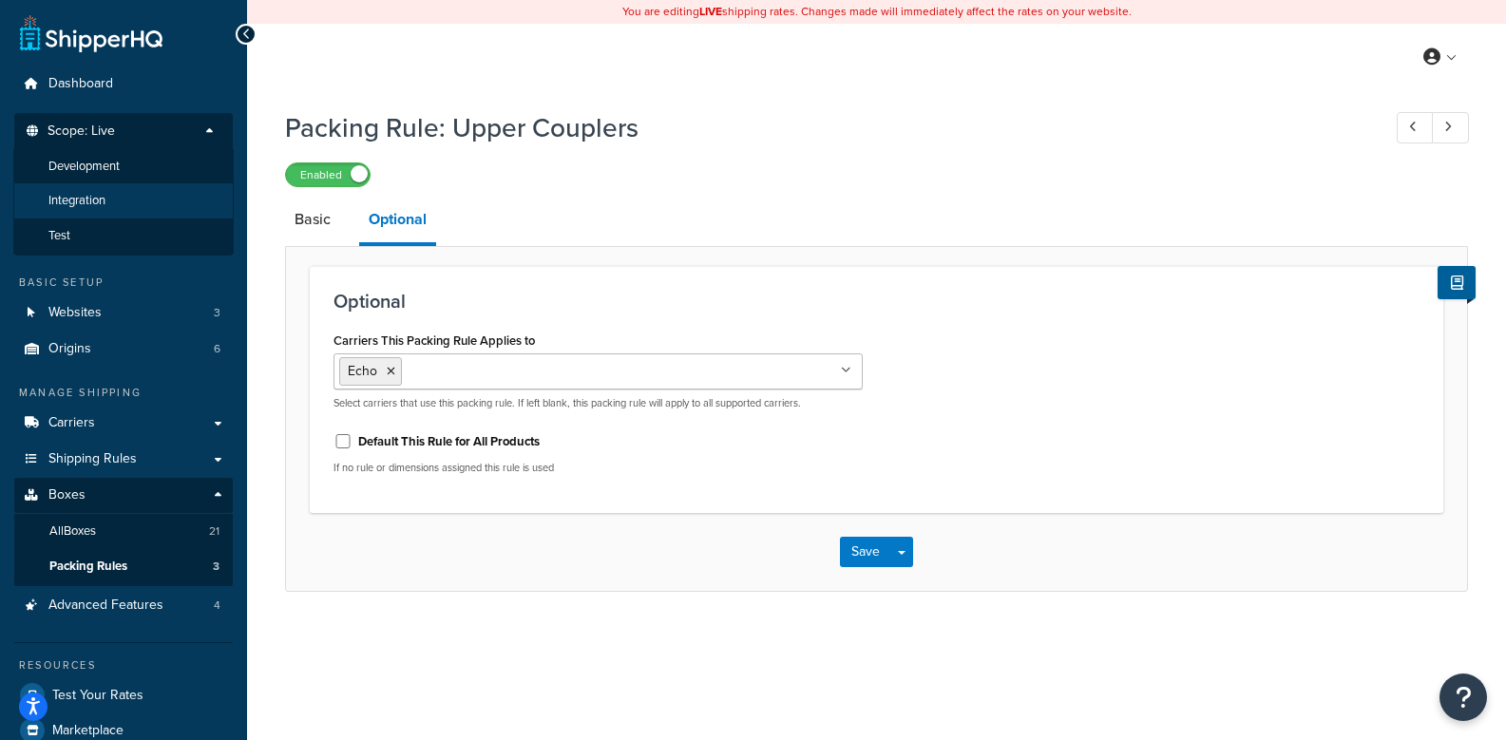
click at [75, 195] on span "Integration" at bounding box center [76, 201] width 57 height 16
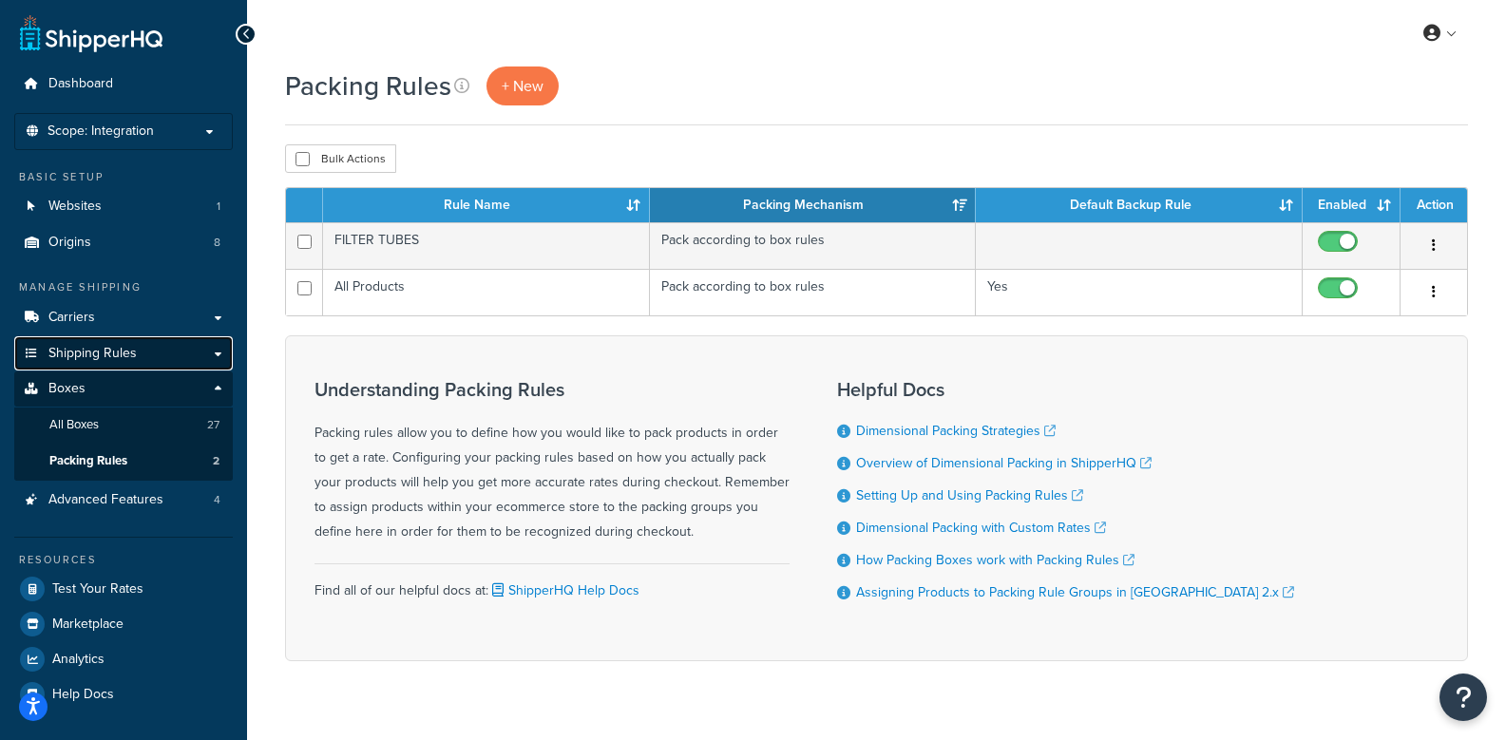
click at [98, 351] on span "Shipping Rules" at bounding box center [92, 354] width 88 height 16
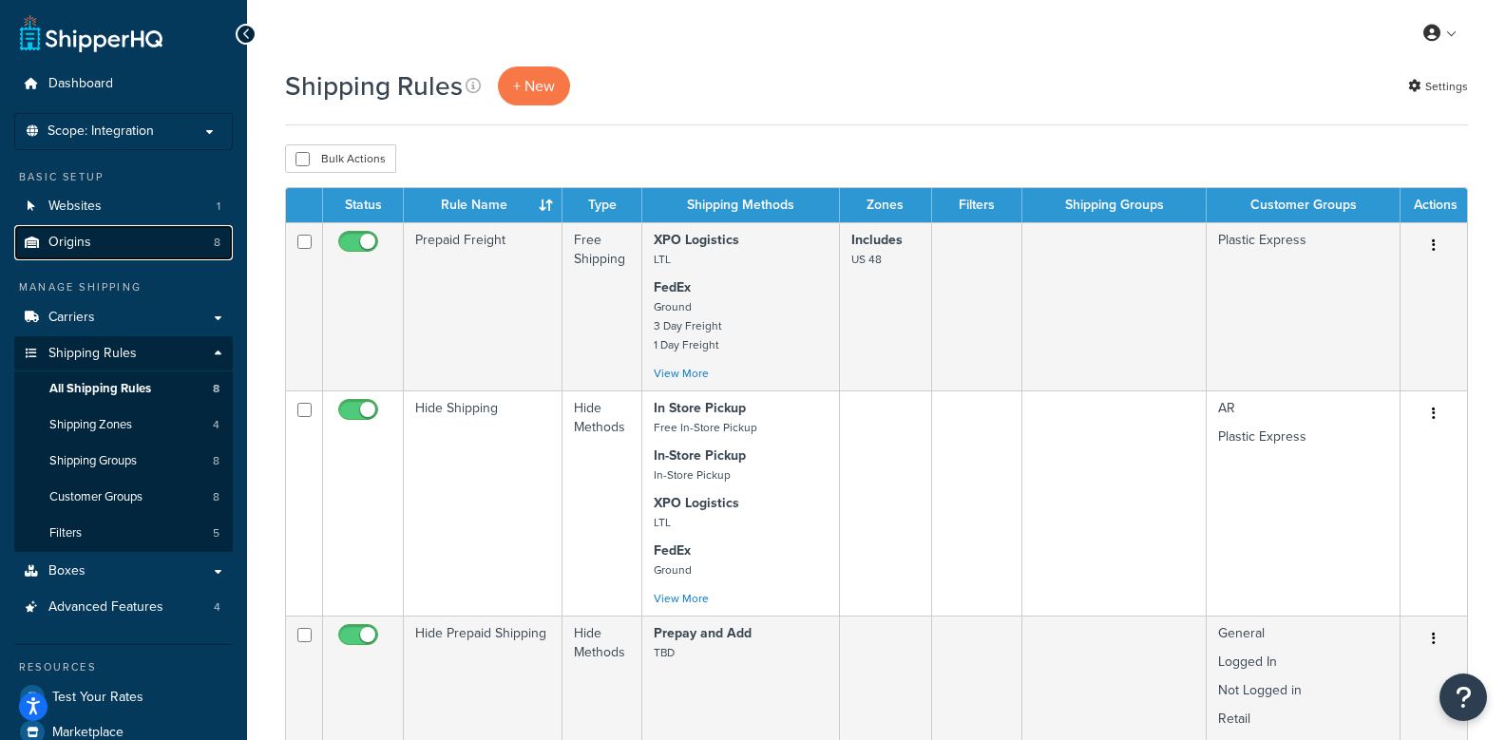
click at [78, 244] on span "Origins" at bounding box center [69, 243] width 43 height 16
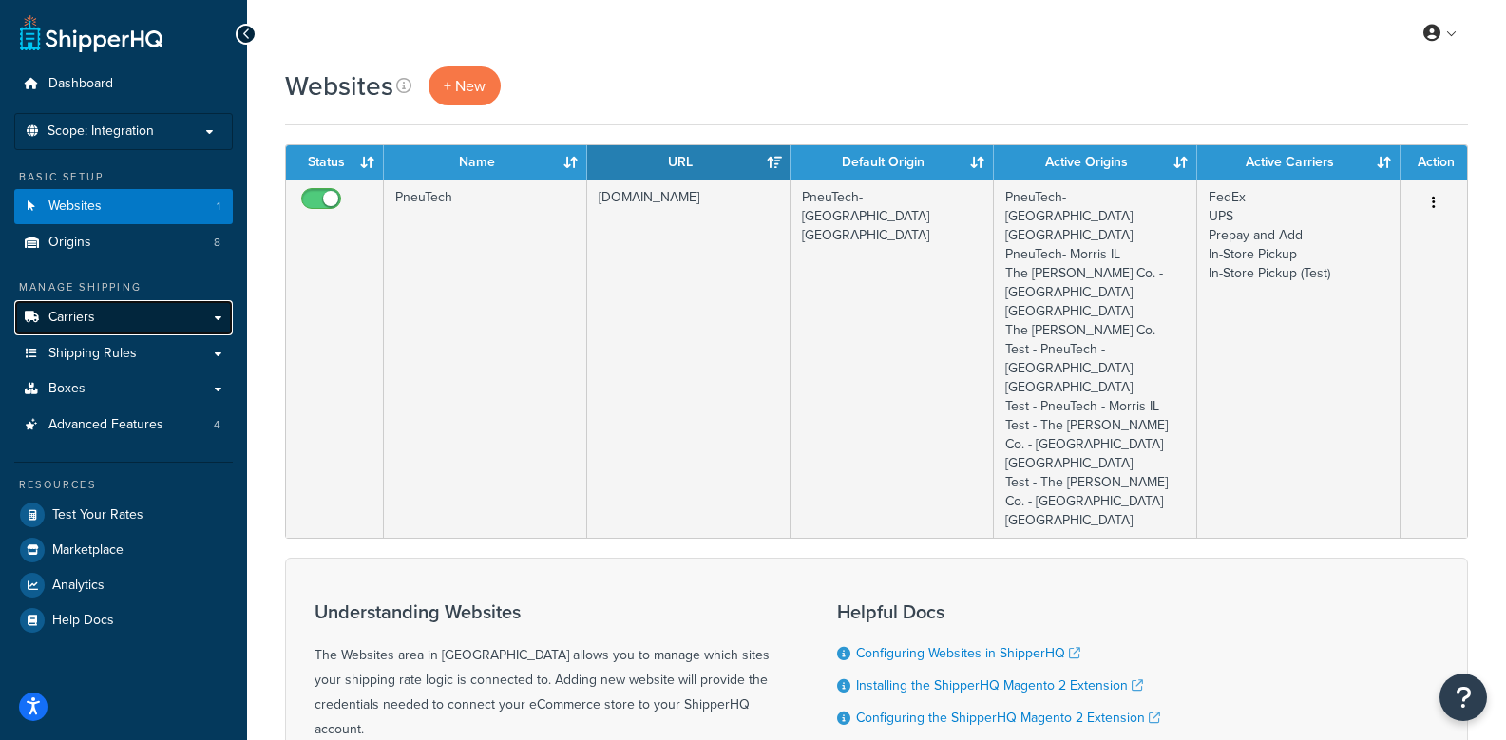
click at [84, 321] on span "Carriers" at bounding box center [71, 318] width 47 height 16
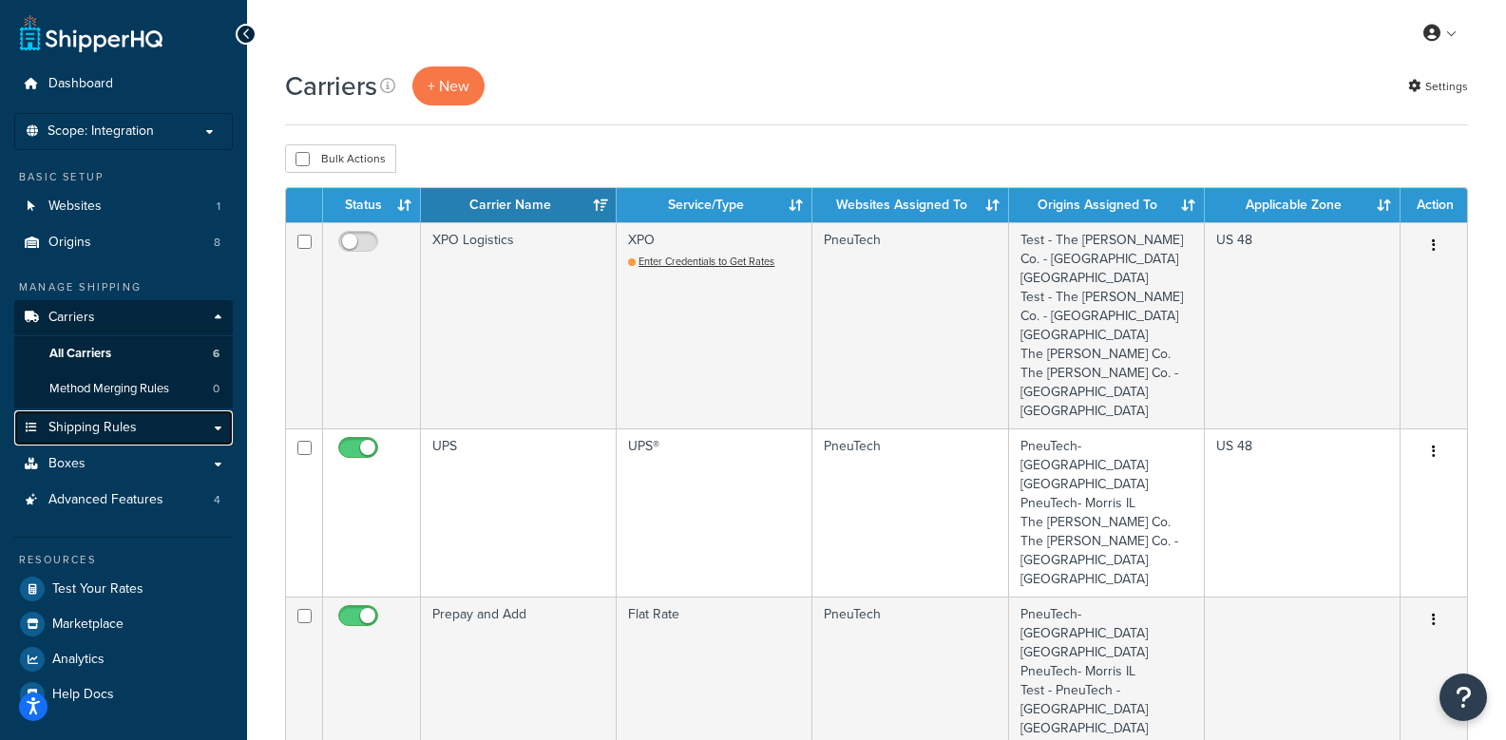
click at [87, 424] on span "Shipping Rules" at bounding box center [92, 428] width 88 height 16
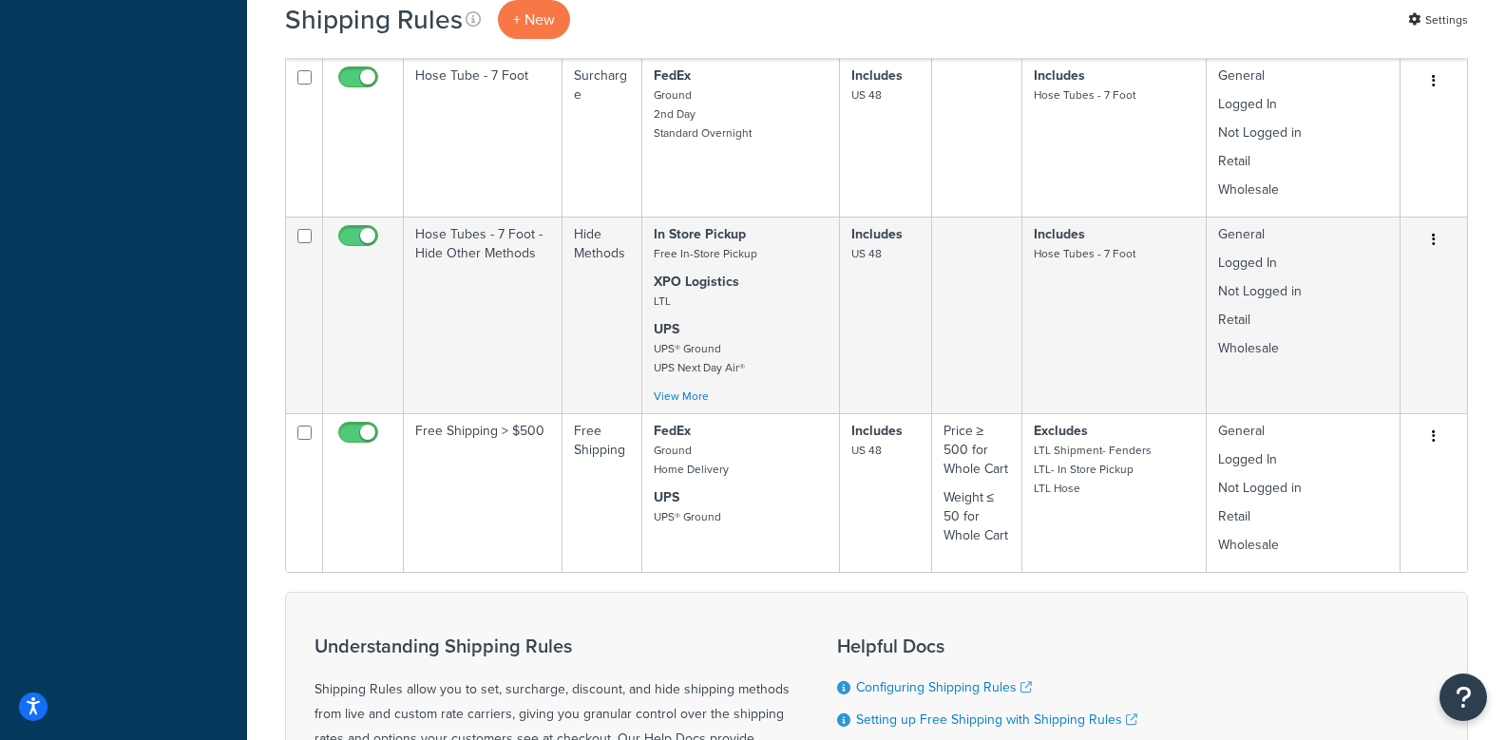
scroll to position [1045, 0]
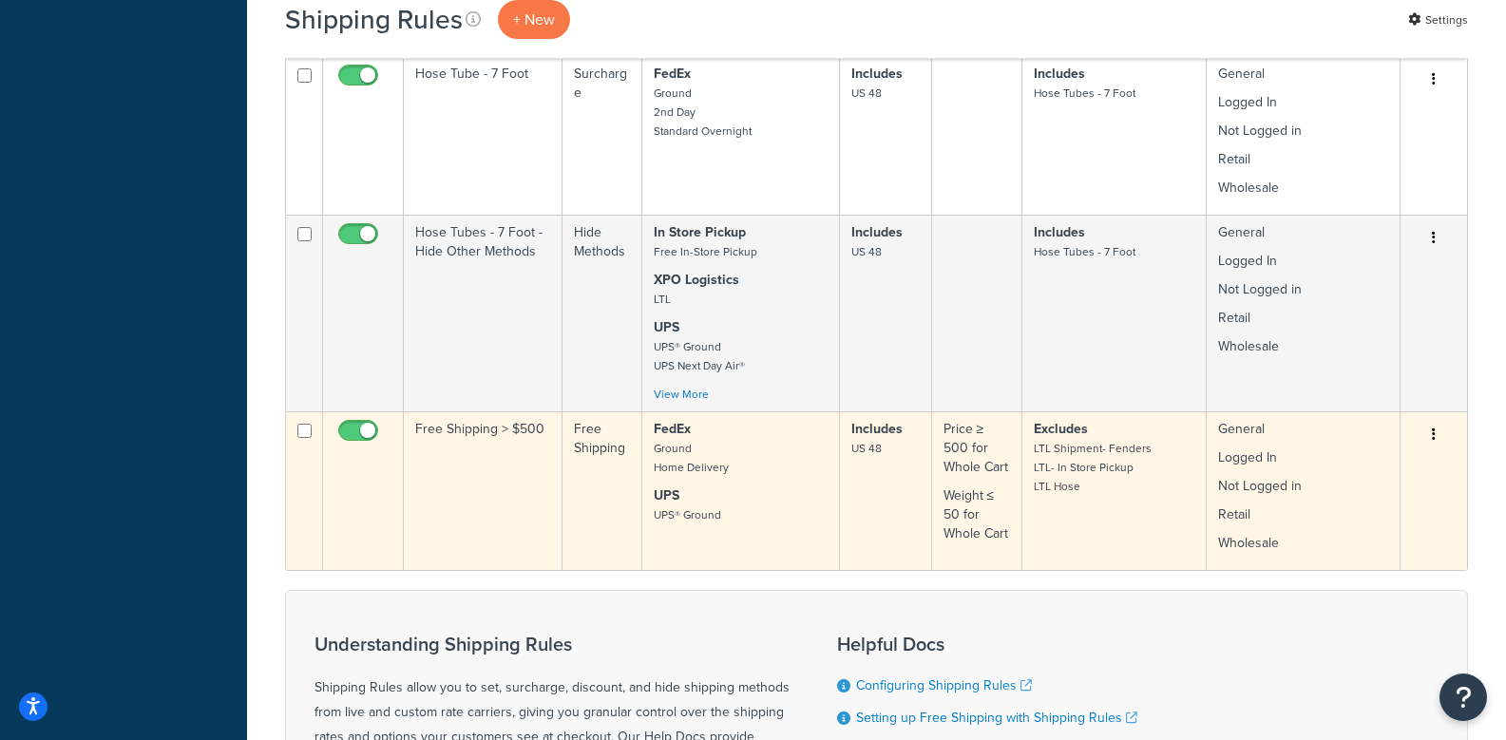
click at [1433, 437] on icon "button" at bounding box center [1434, 434] width 4 height 13
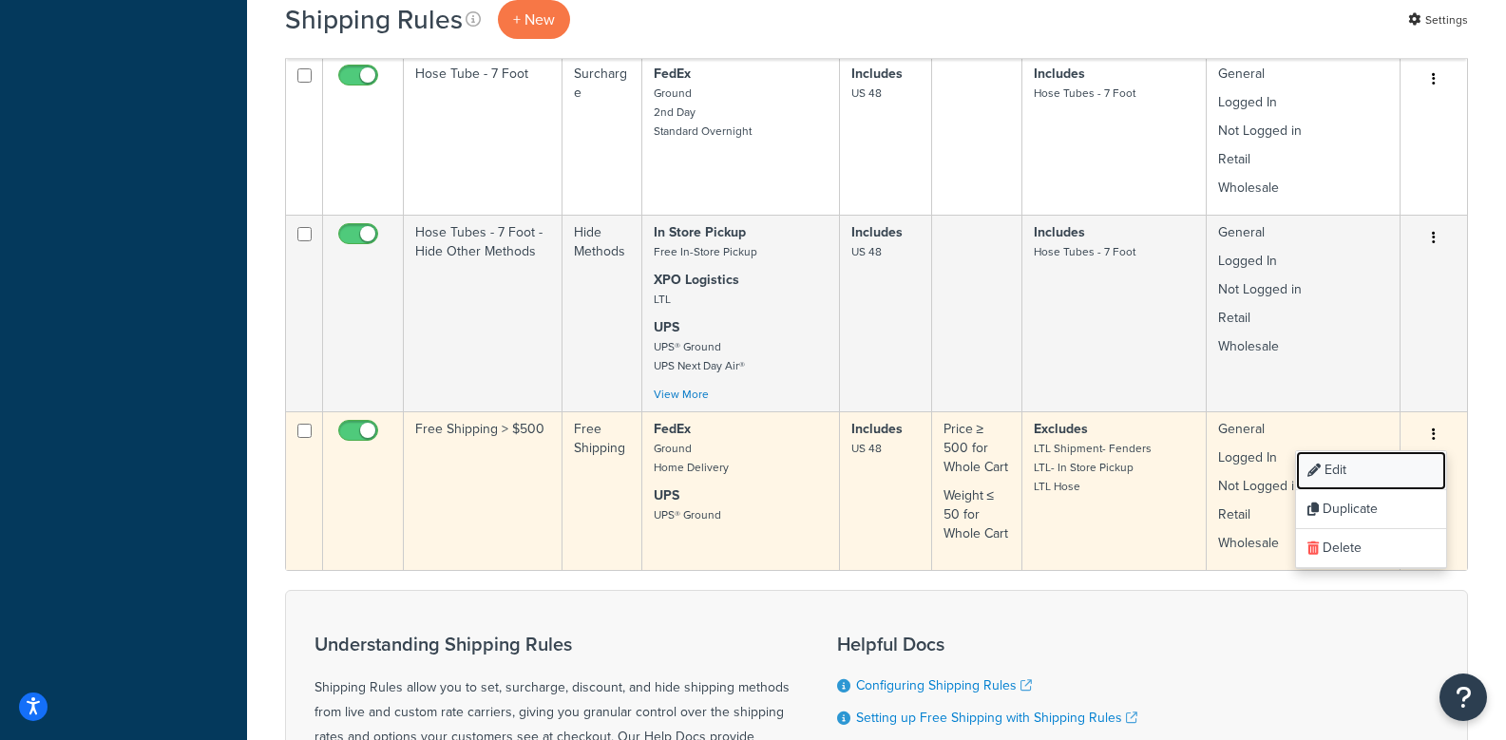
click at [1354, 465] on link "Edit" at bounding box center [1371, 470] width 150 height 39
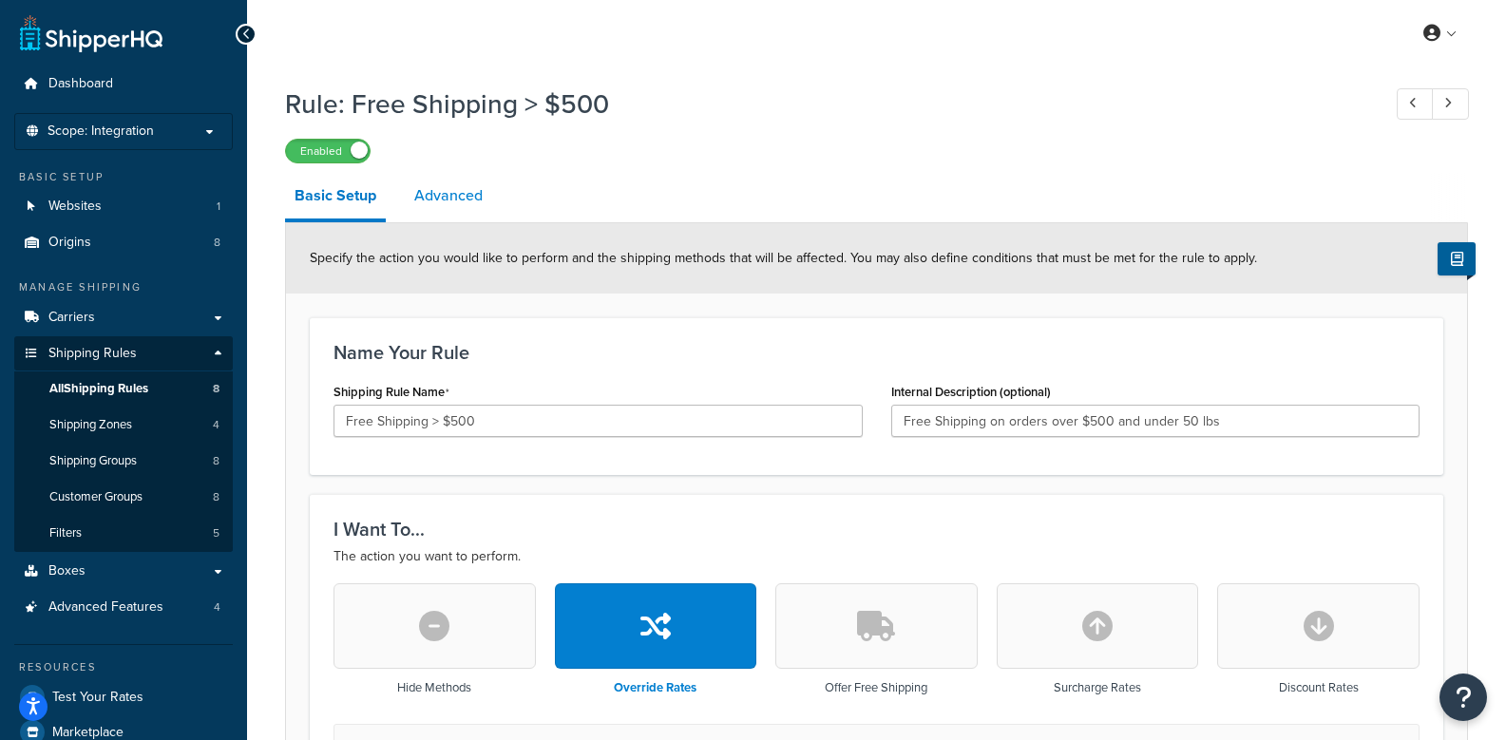
click at [429, 200] on link "Advanced" at bounding box center [448, 196] width 87 height 46
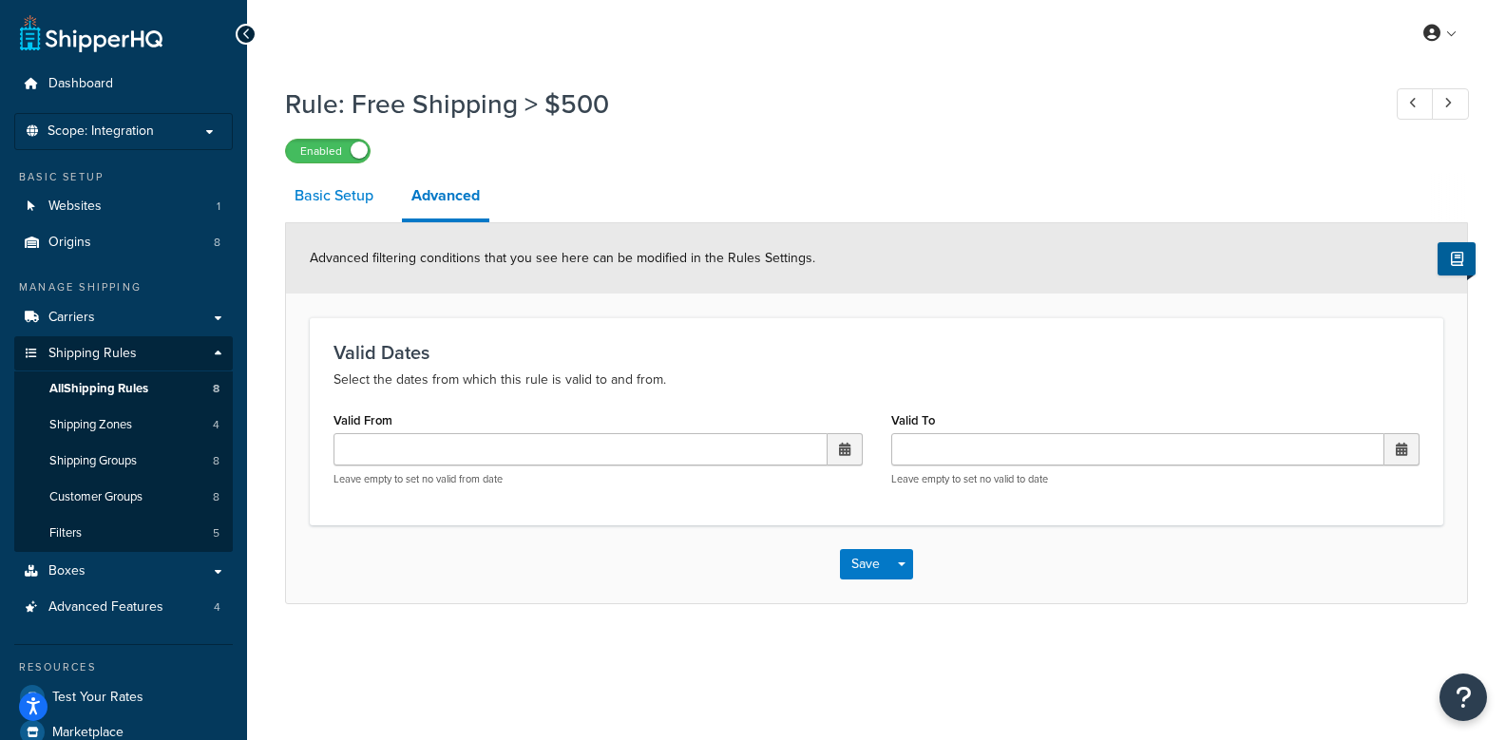
click at [336, 198] on link "Basic Setup" at bounding box center [334, 196] width 98 height 46
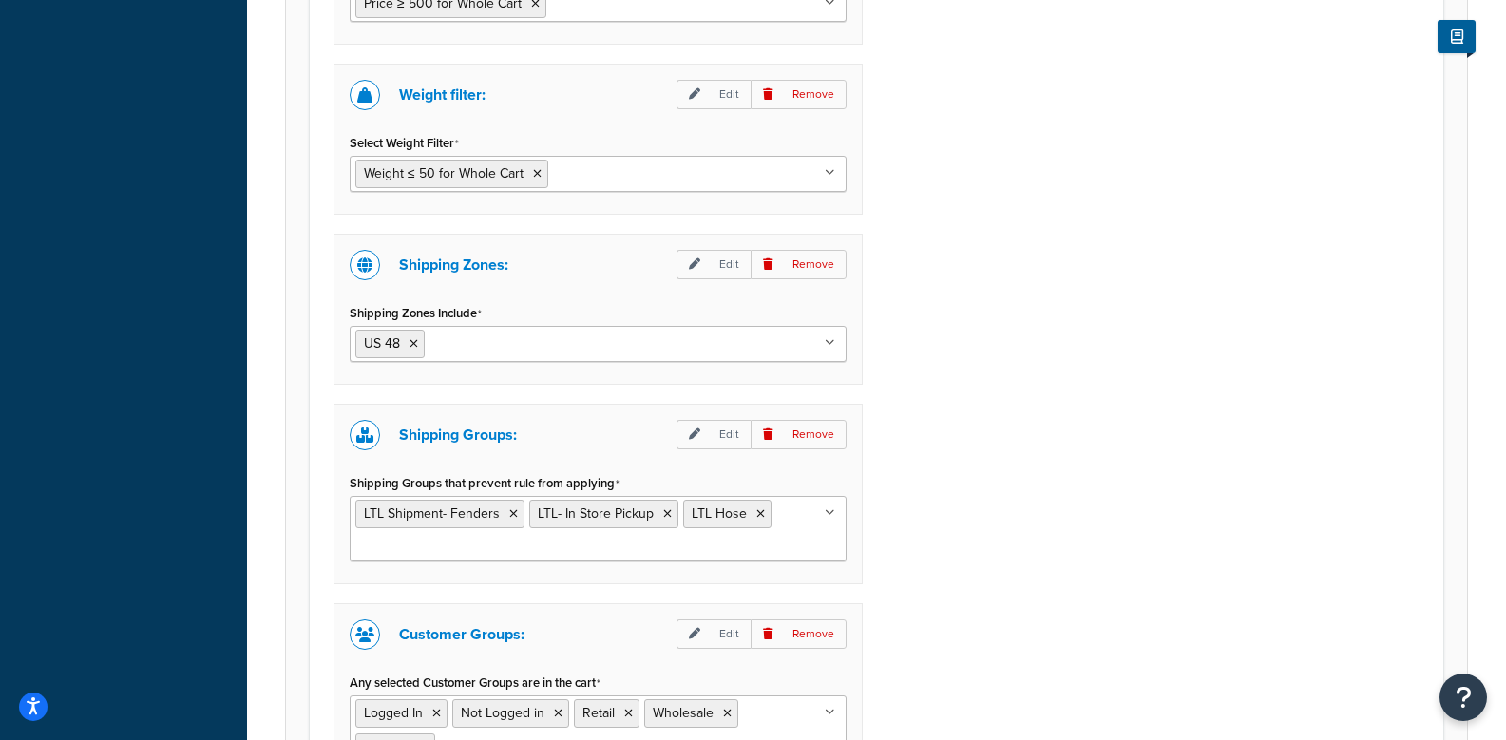
scroll to position [1711, 0]
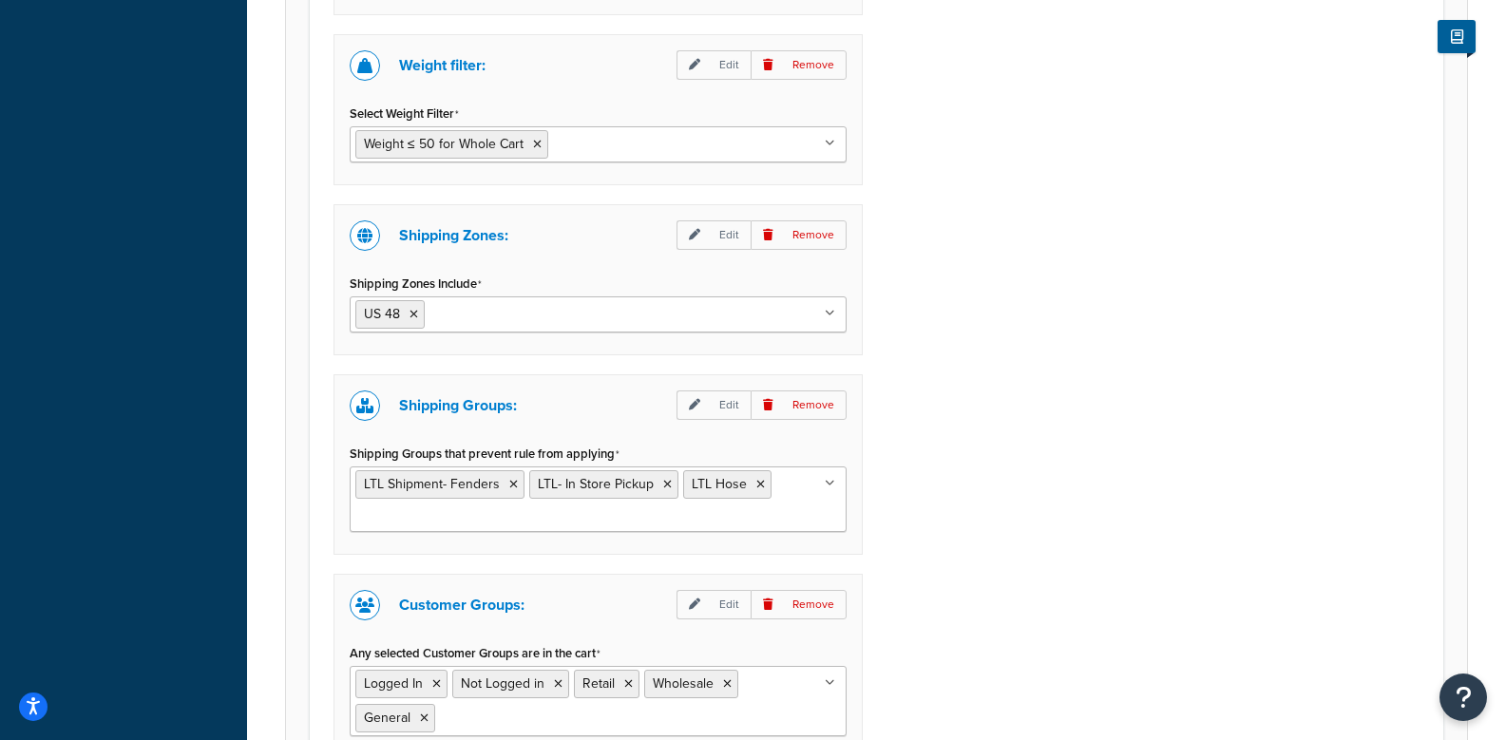
click at [817, 484] on ul "LTL Shipment- Fenders LTL- In Store Pickup LTL Hose" at bounding box center [598, 500] width 497 height 66
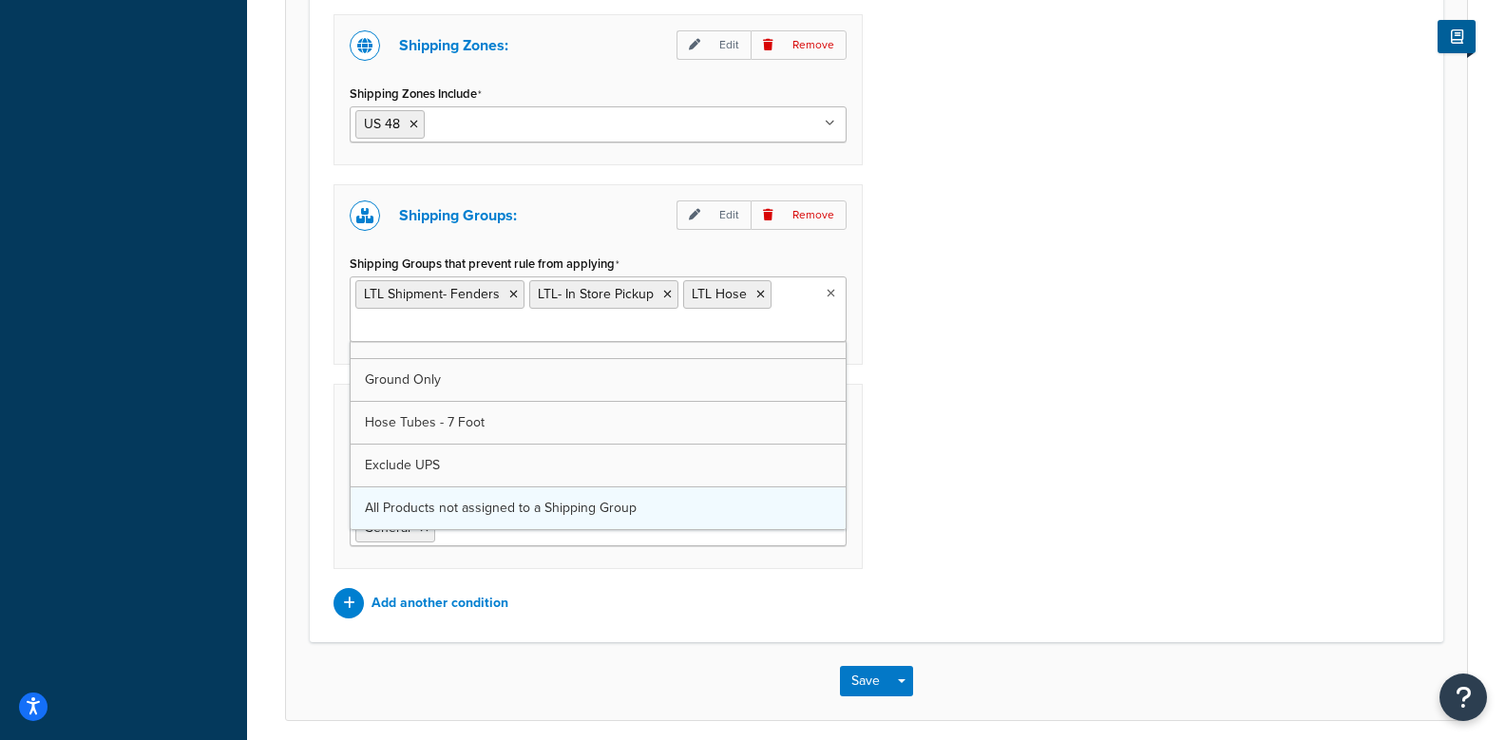
scroll to position [0, 0]
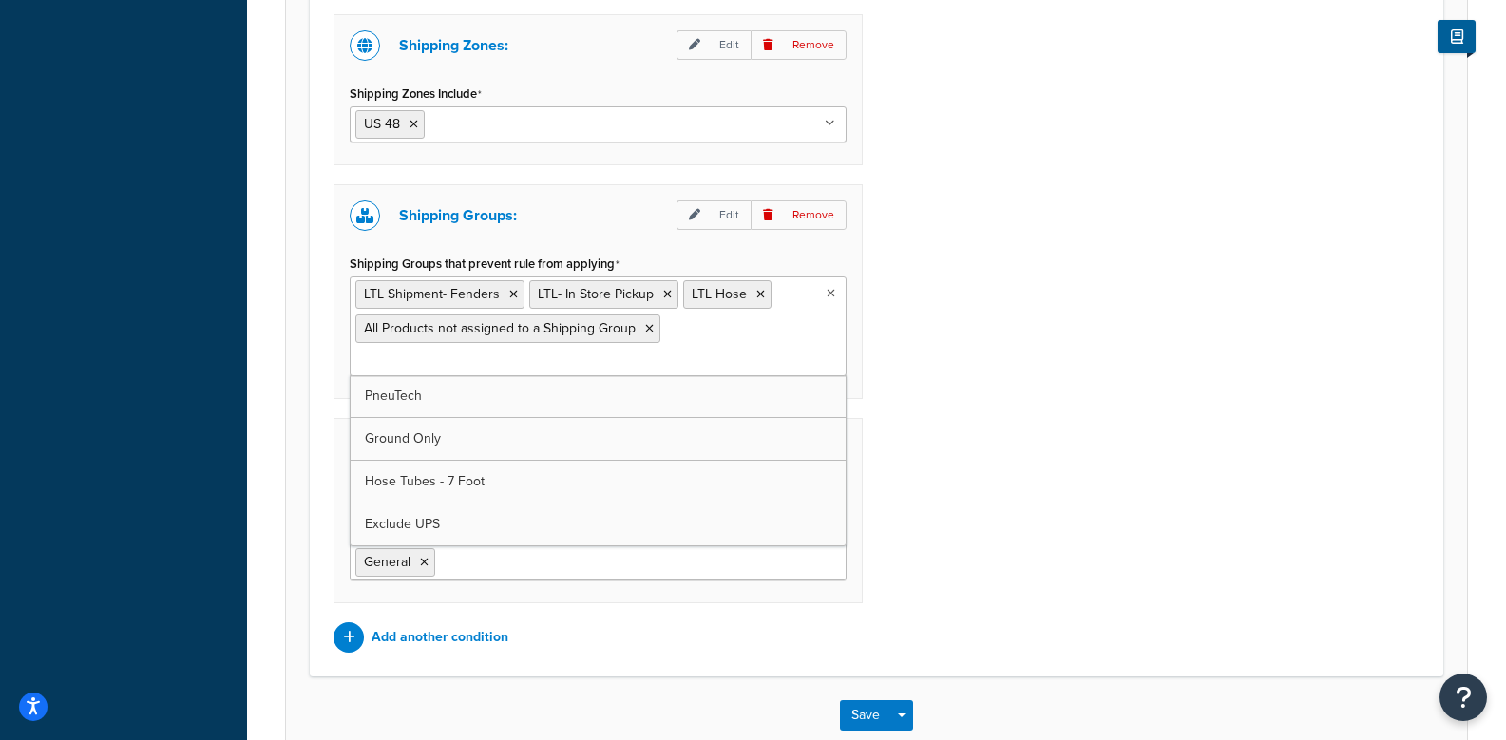
click at [1065, 428] on div "Price filter: Edit Remove Select Price Filter Price ≥ 500 for Whole Cart Under …" at bounding box center [876, 163] width 1115 height 979
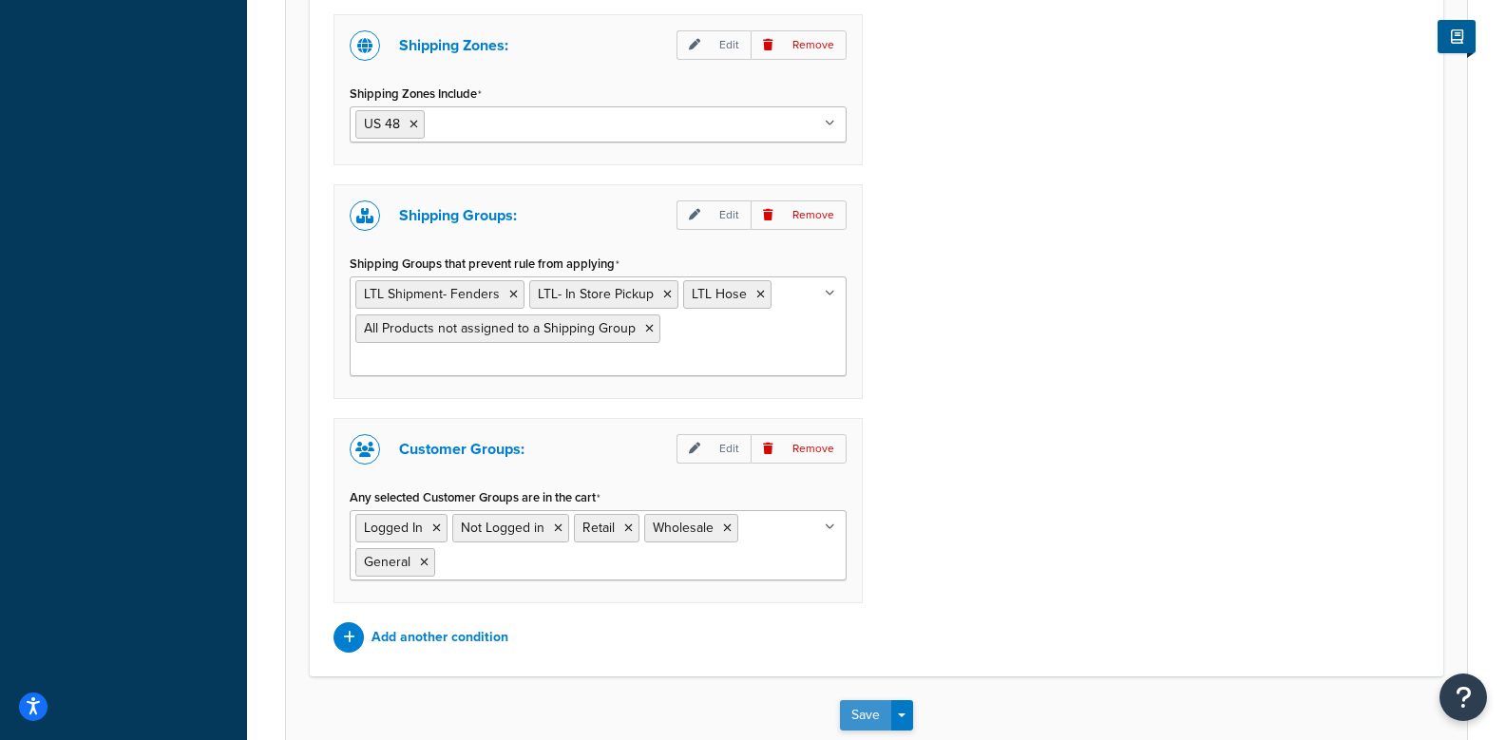
click at [859, 718] on button "Save" at bounding box center [865, 715] width 51 height 30
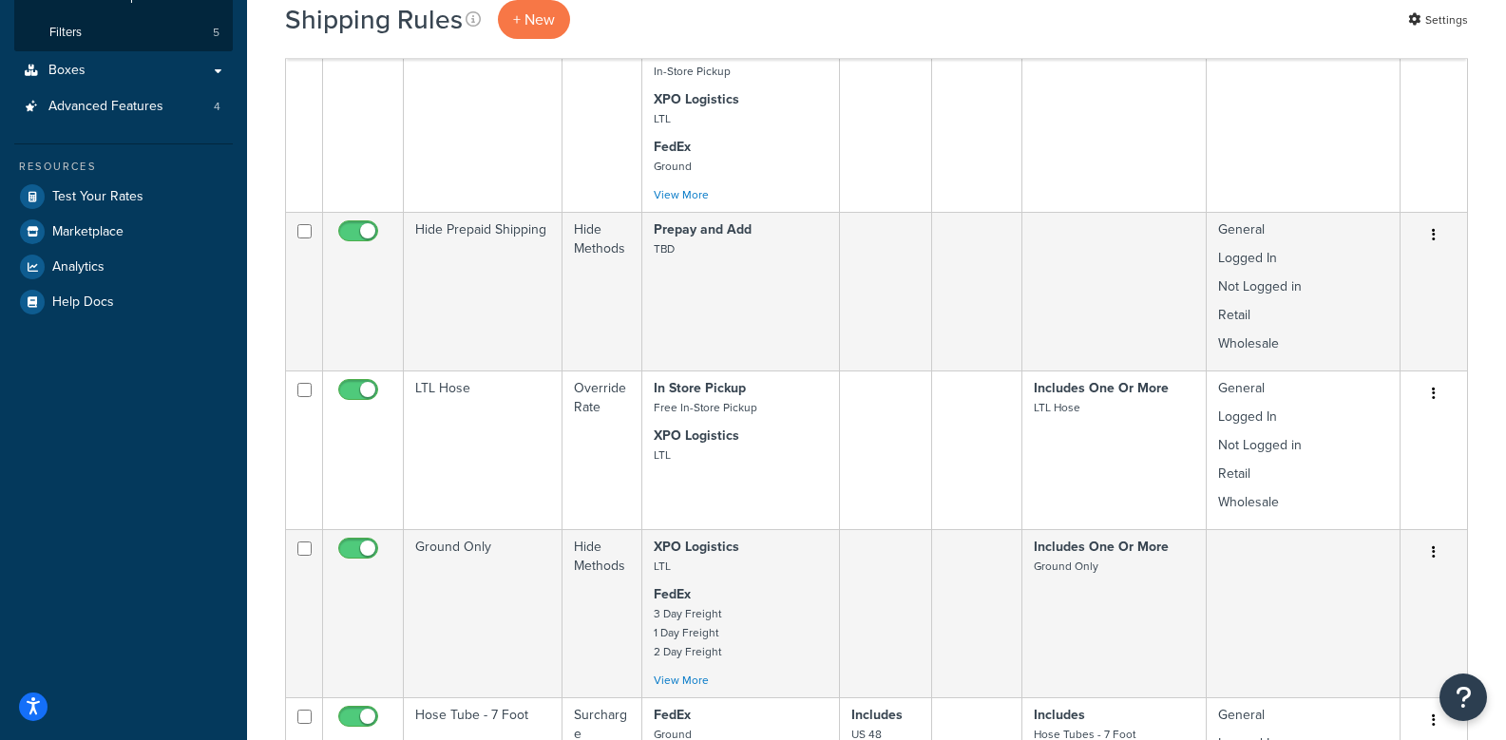
scroll to position [190, 0]
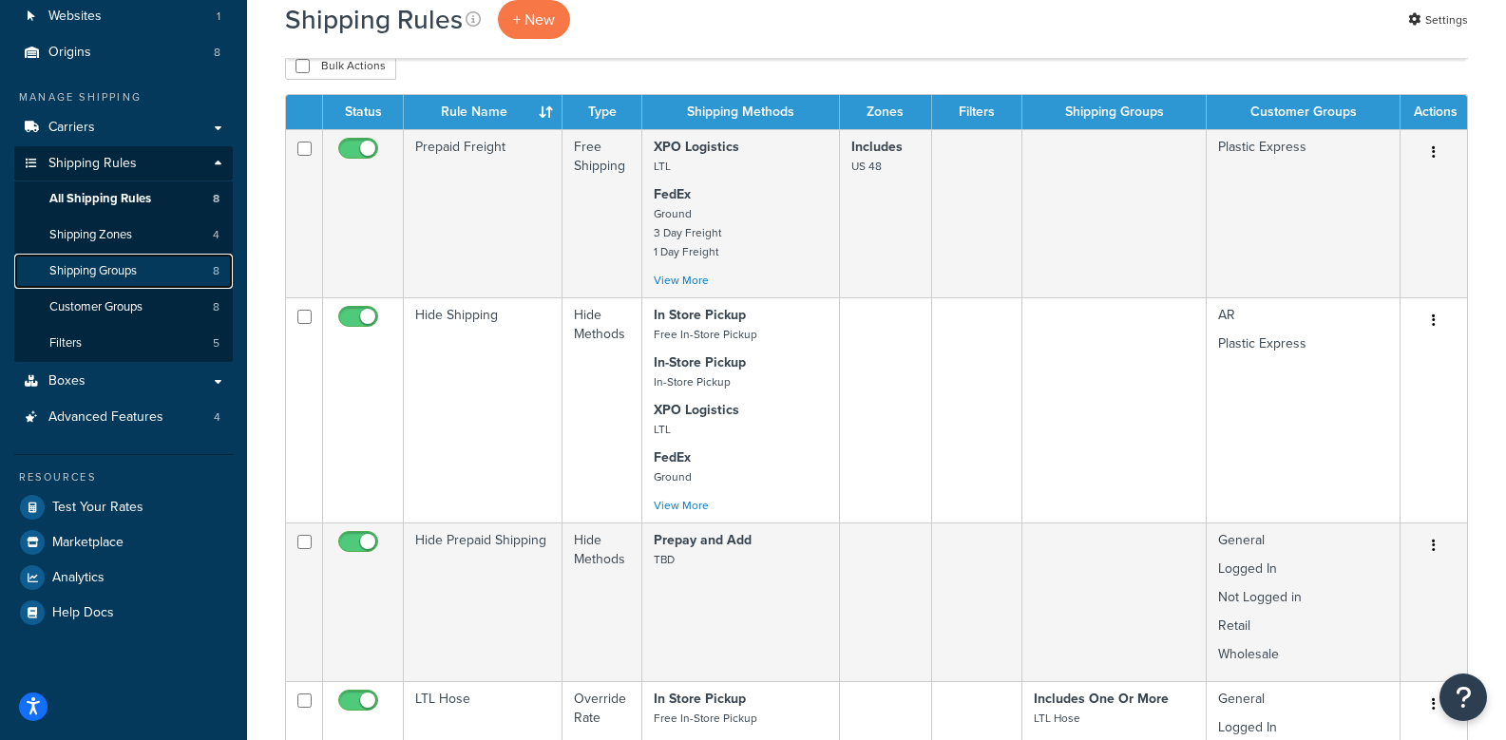
click at [116, 265] on span "Shipping Groups" at bounding box center [92, 271] width 87 height 16
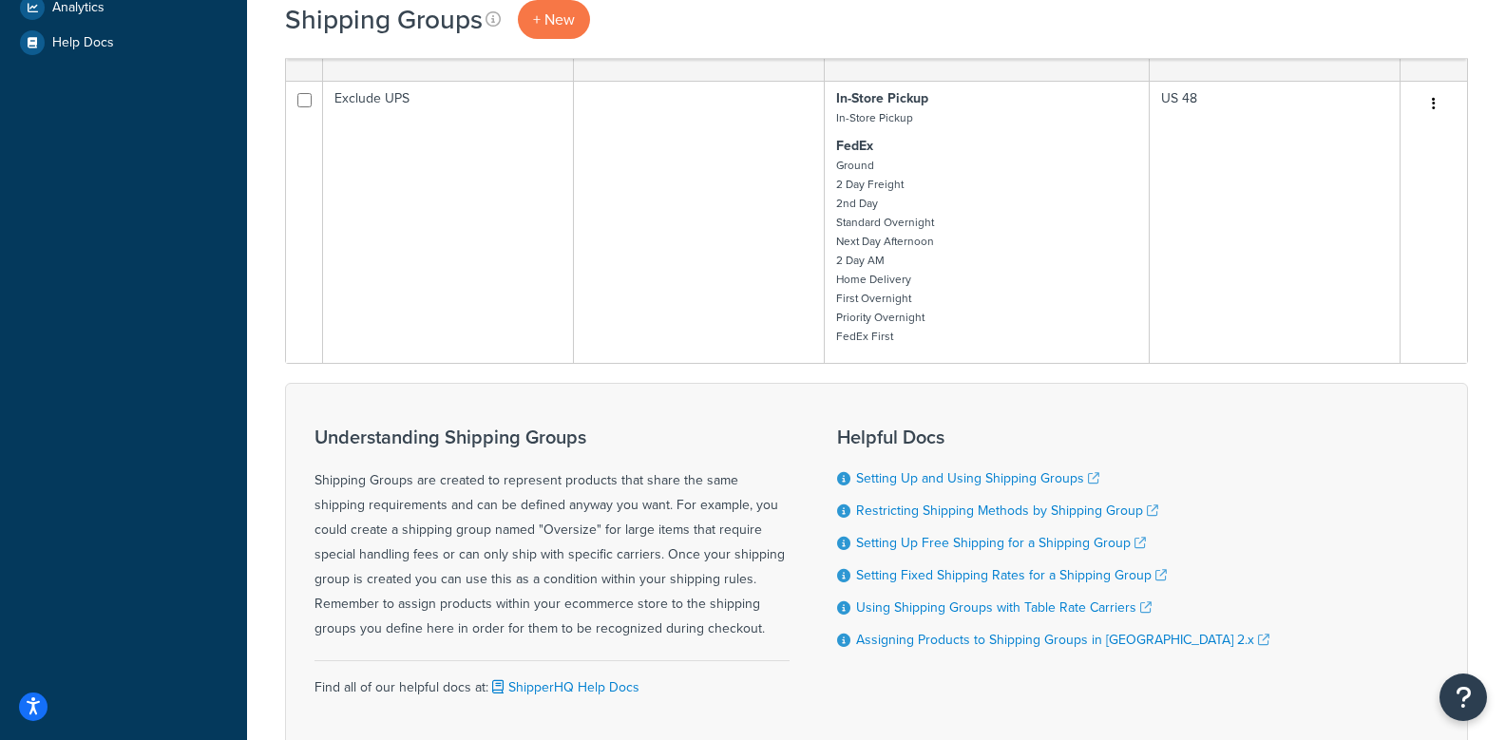
scroll to position [380, 0]
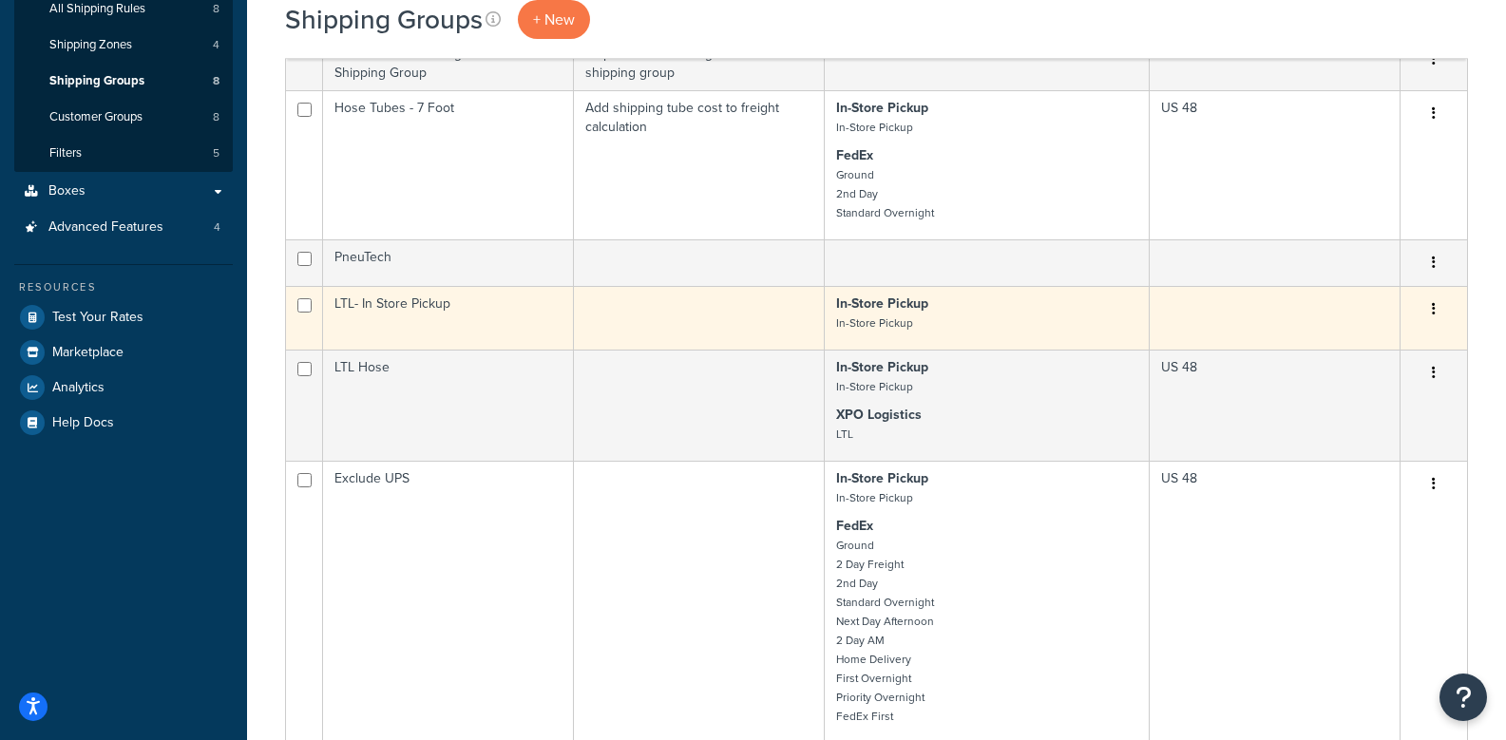
click at [1431, 307] on button "button" at bounding box center [1434, 310] width 27 height 30
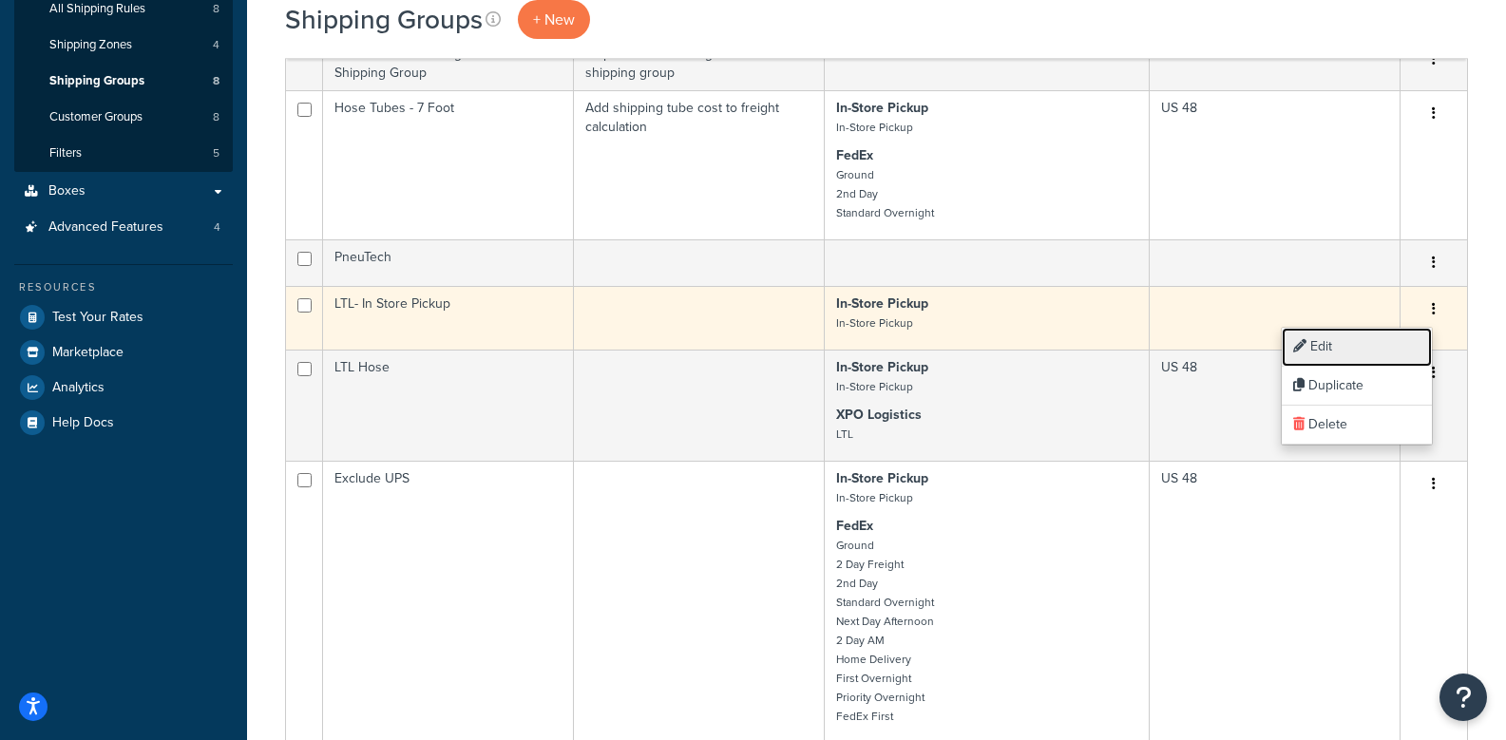
click at [1348, 335] on link "Edit" at bounding box center [1357, 347] width 150 height 39
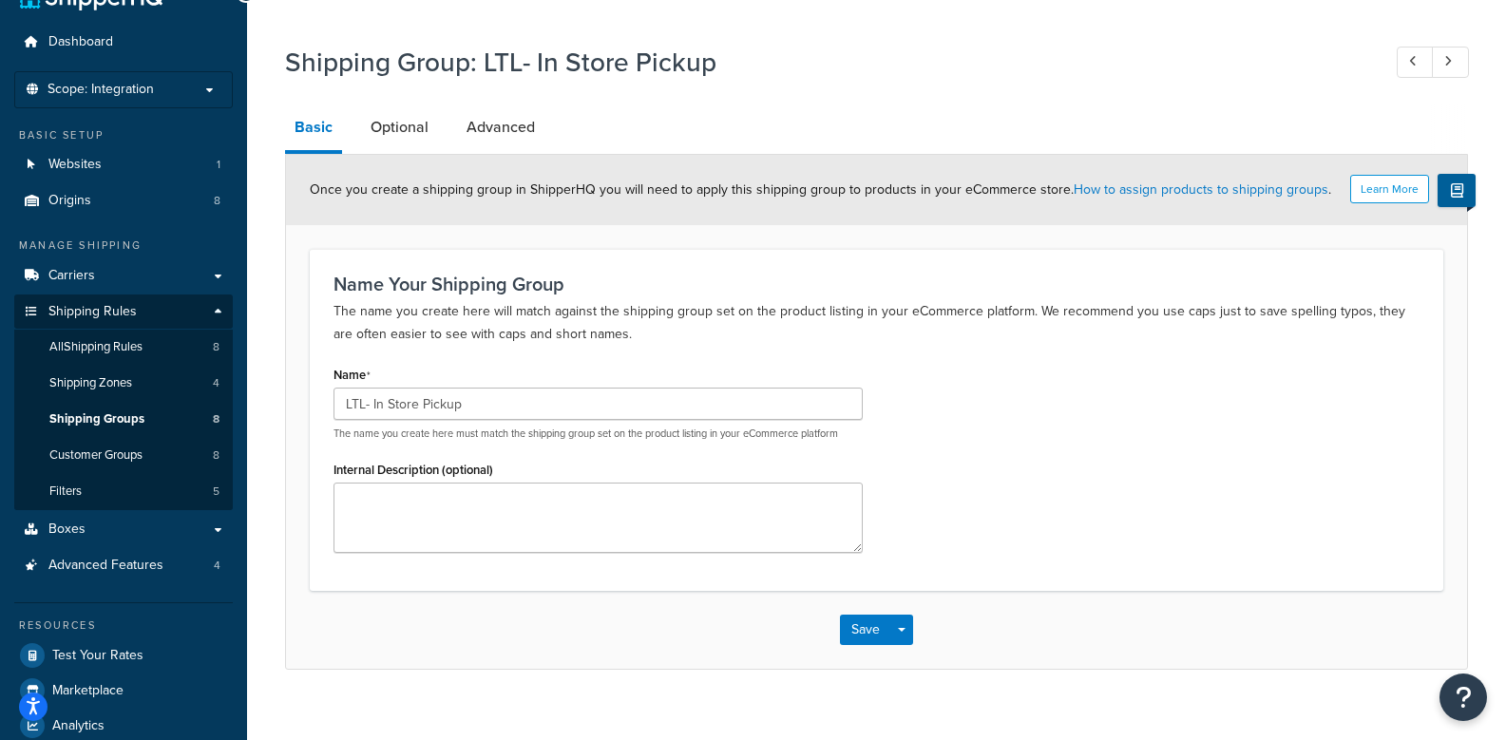
scroll to position [9, 0]
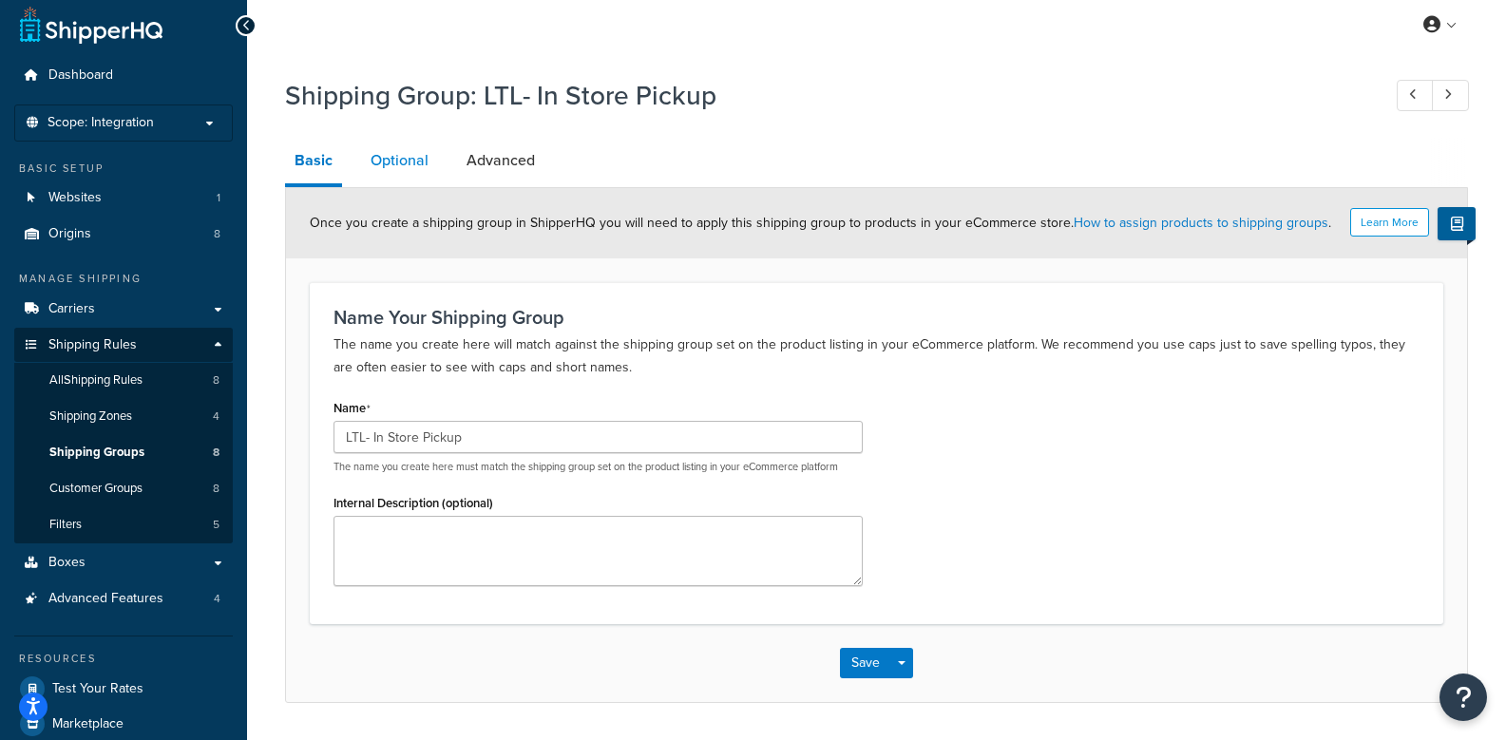
click at [402, 167] on link "Optional" at bounding box center [399, 161] width 77 height 46
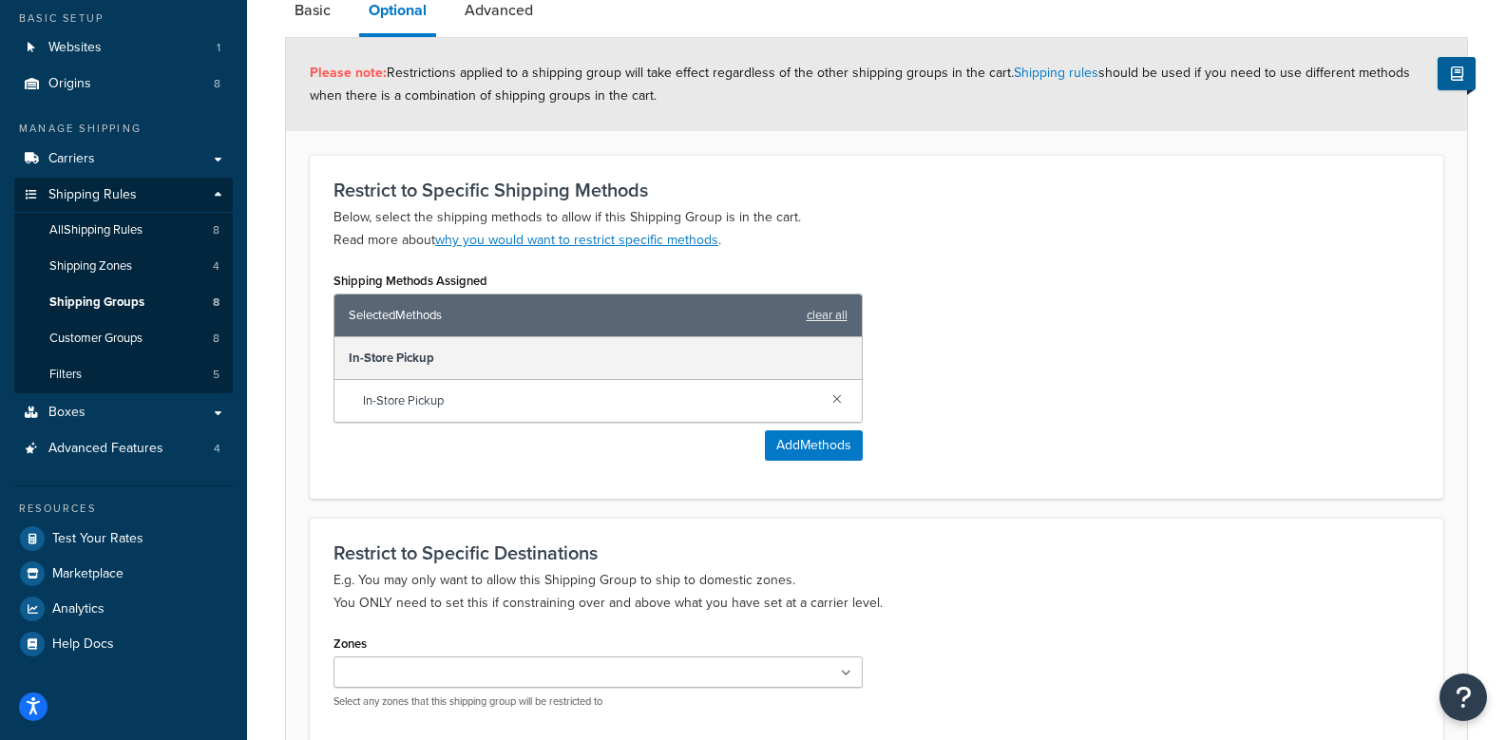
scroll to position [150, 0]
